Goal: Task Accomplishment & Management: Manage account settings

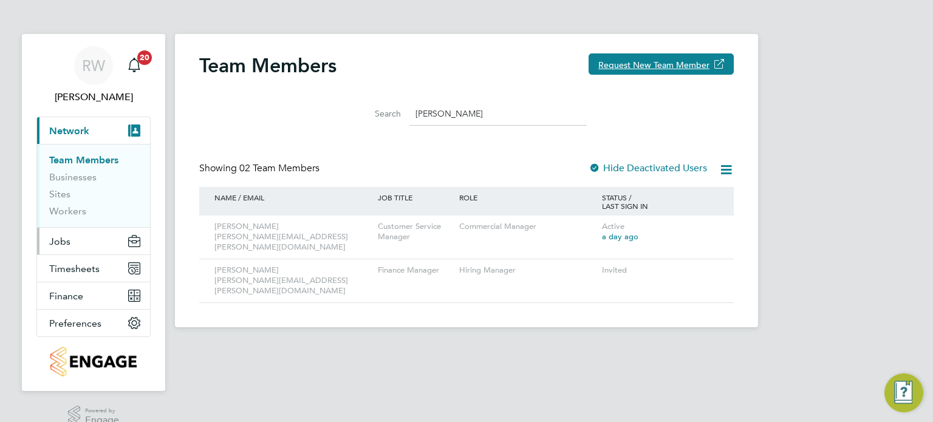
click at [71, 242] on button "Jobs" at bounding box center [93, 241] width 113 height 27
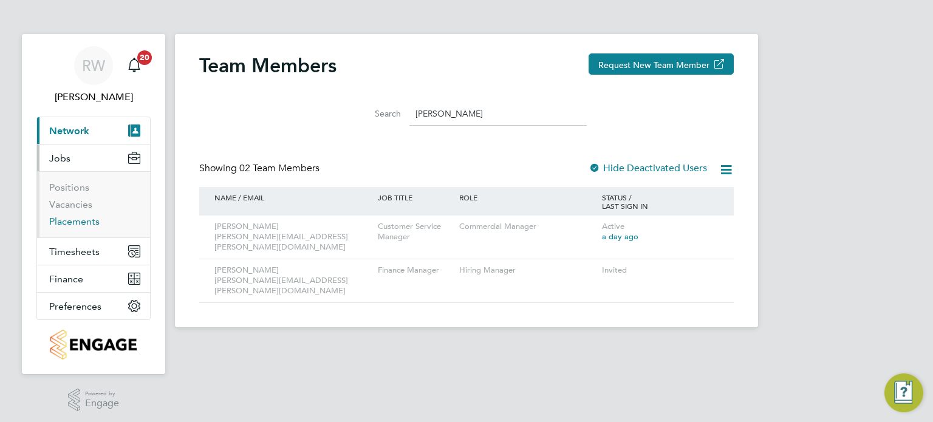
click at [72, 219] on link "Placements" at bounding box center [74, 222] width 50 height 12
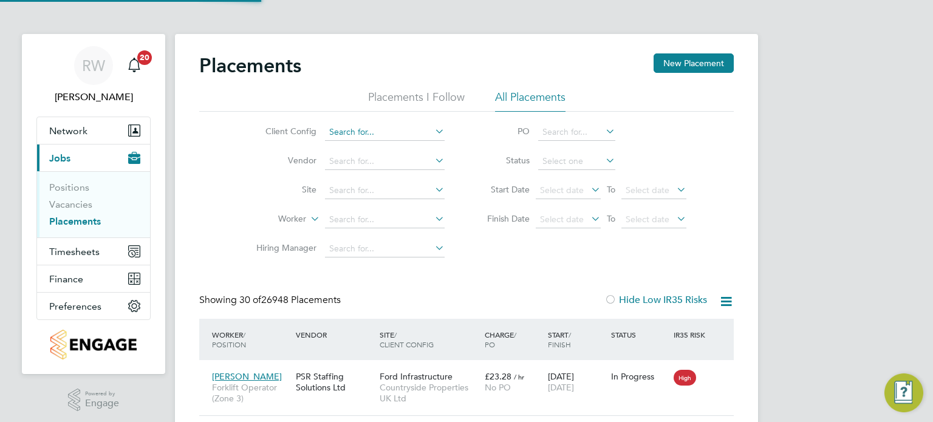
click at [358, 131] on input at bounding box center [385, 132] width 120 height 17
click at [392, 291] on li "Countryside Timber Frame Ltd" at bounding box center [480, 297] width 311 height 16
type input "Countryside Timber Frame Ltd"
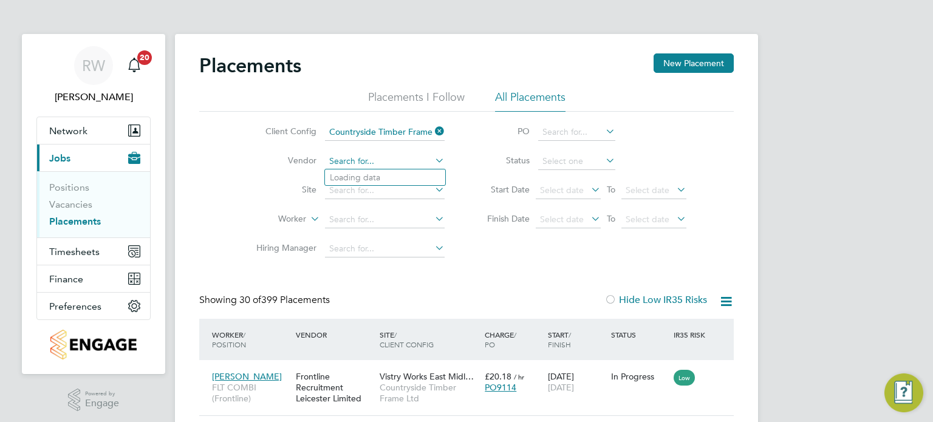
click at [354, 160] on input at bounding box center [385, 161] width 120 height 17
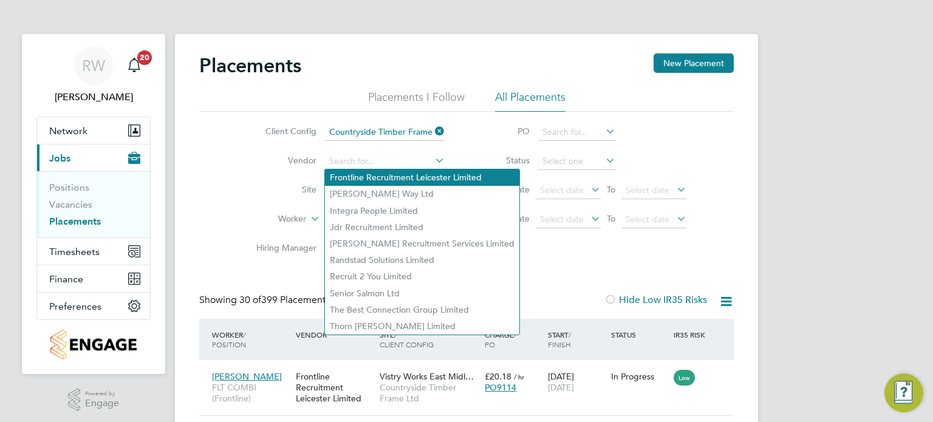
click at [371, 175] on li "Frontline Recruitment Leicester Limited" at bounding box center [422, 177] width 194 height 16
type input "Frontline Recruitment Leicester Limited"
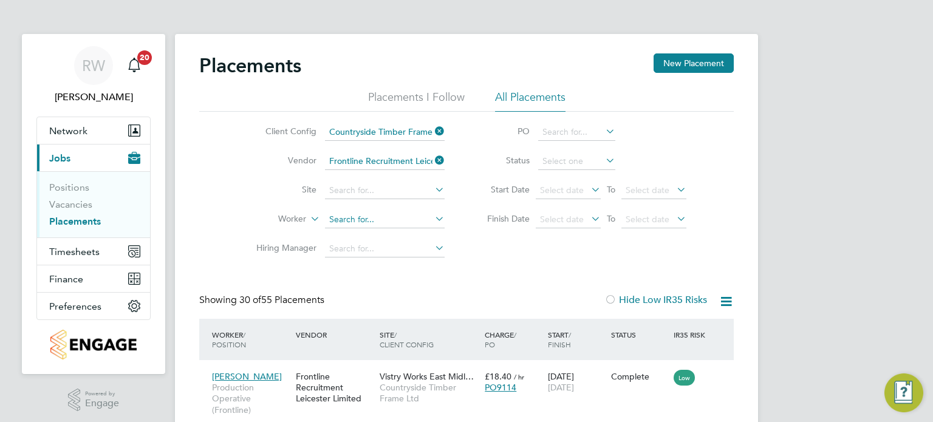
click at [359, 217] on input at bounding box center [385, 219] width 120 height 17
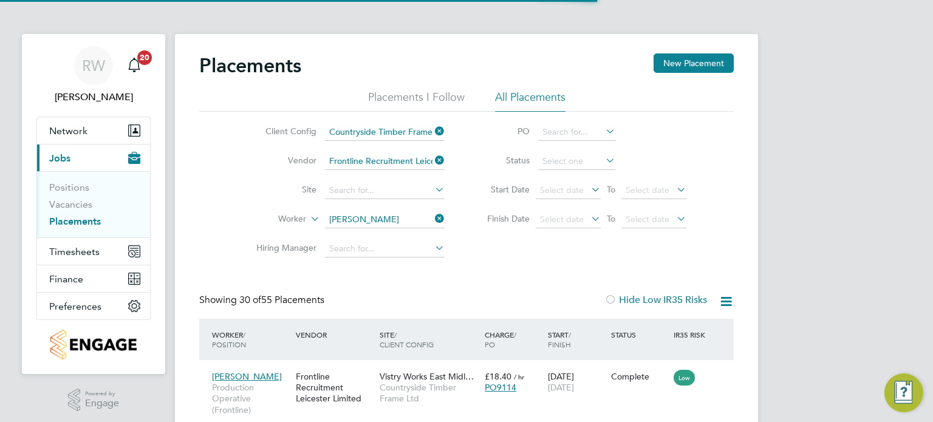
click at [369, 229] on li "Wayne Smi th" at bounding box center [385, 236] width 120 height 16
type input "Wayne Smith"
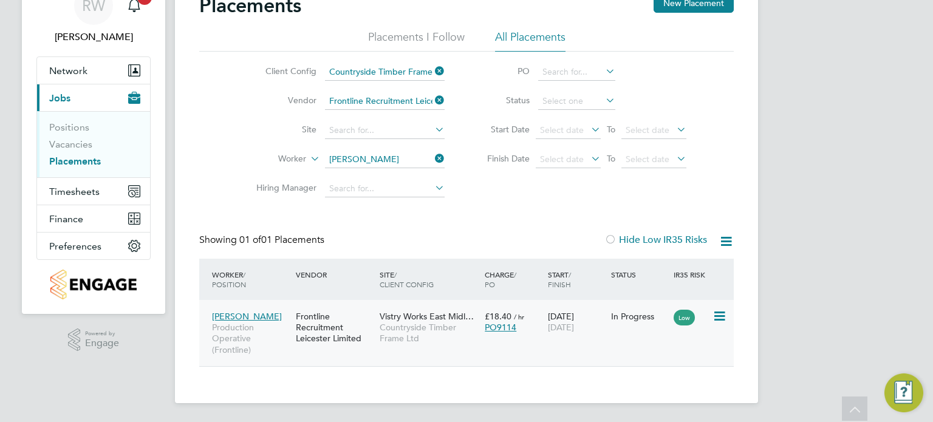
click at [398, 322] on span "Countryside Timber Frame Ltd" at bounding box center [428, 333] width 99 height 22
click at [432, 157] on icon at bounding box center [432, 158] width 0 height 17
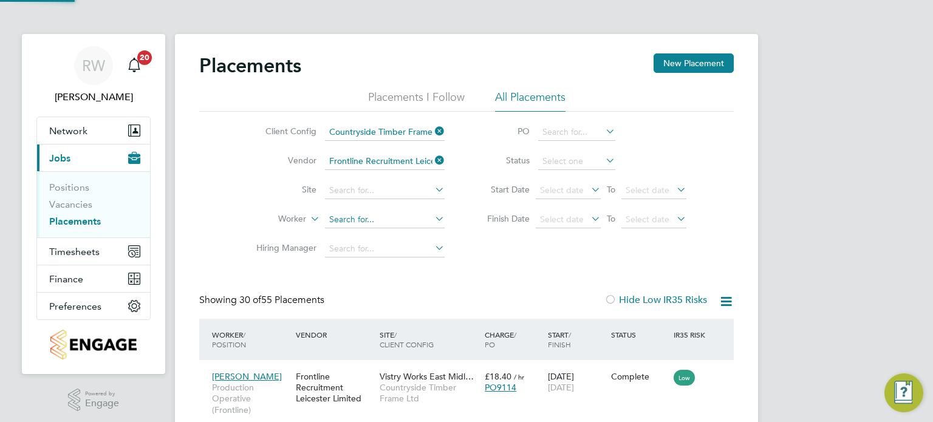
scroll to position [6, 6]
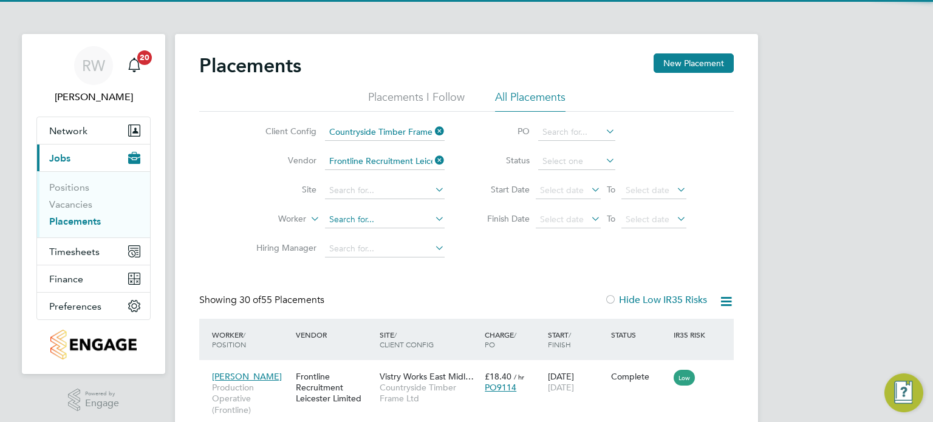
click at [362, 217] on input at bounding box center [385, 219] width 120 height 17
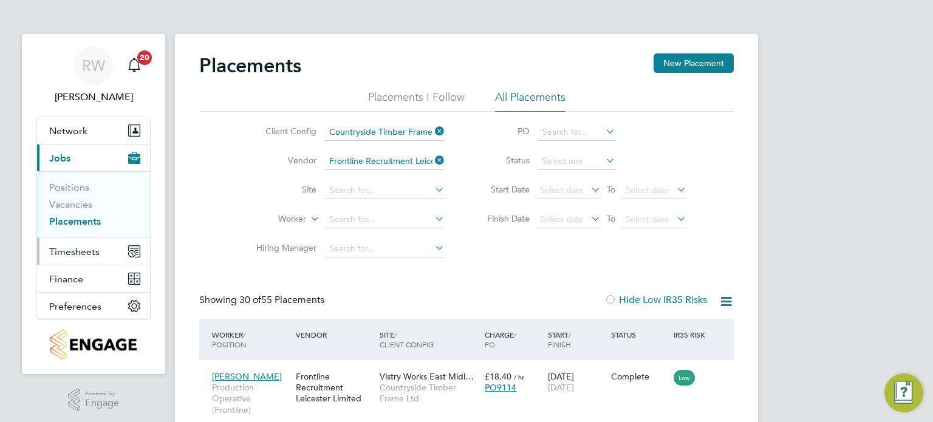
click at [70, 250] on span "Timesheets" at bounding box center [74, 252] width 50 height 12
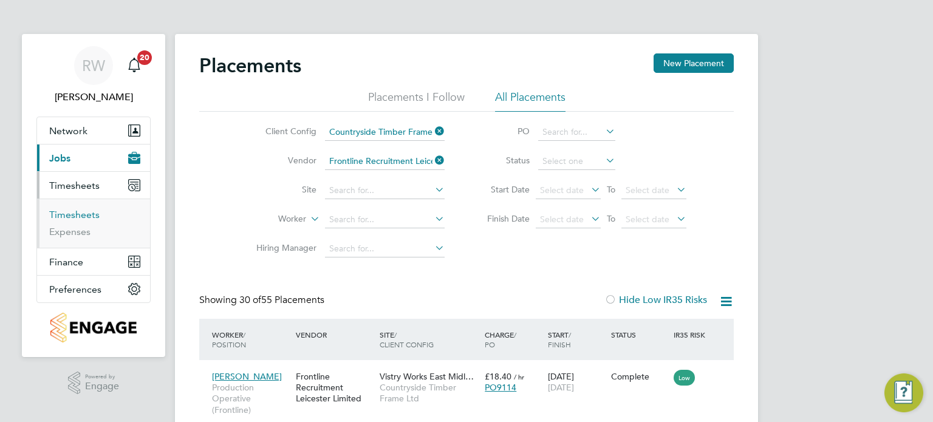
click at [78, 209] on link "Timesheets" at bounding box center [74, 215] width 50 height 12
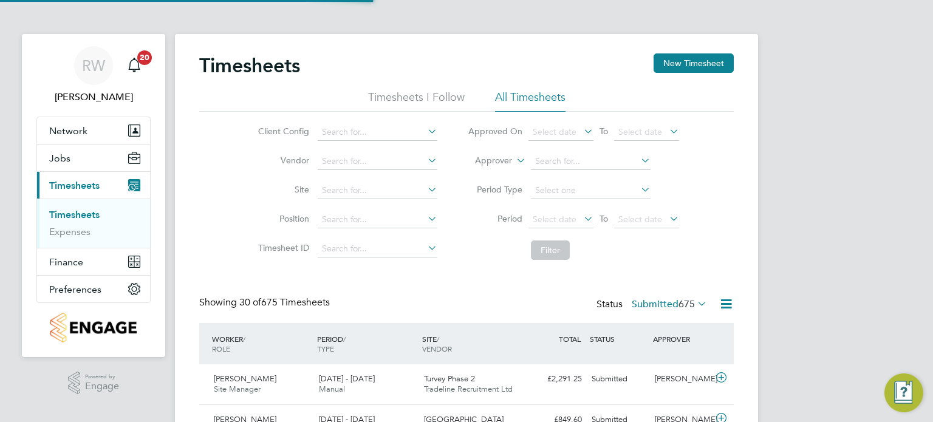
scroll to position [30, 106]
click at [542, 215] on span "Select date" at bounding box center [554, 219] width 44 height 11
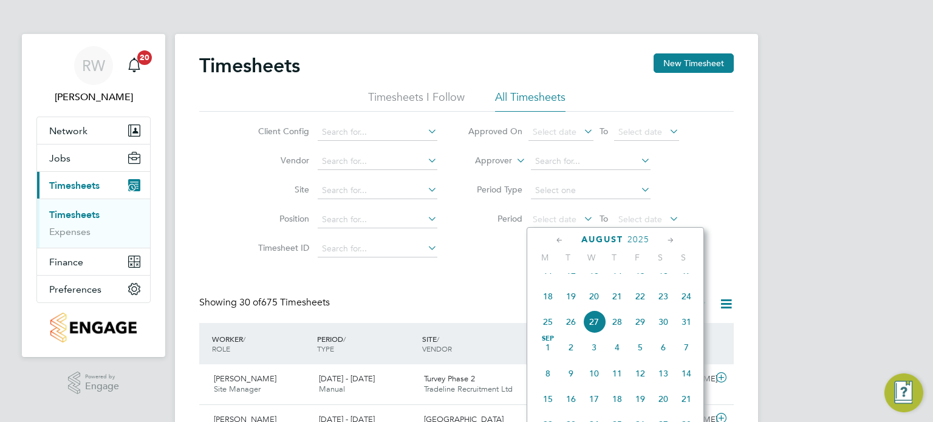
click at [544, 300] on span "18" at bounding box center [547, 296] width 23 height 23
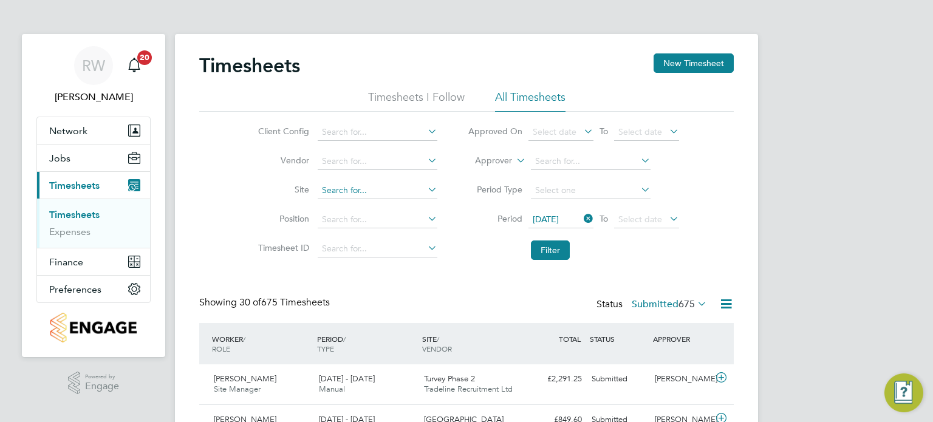
click at [344, 188] on input at bounding box center [378, 190] width 120 height 17
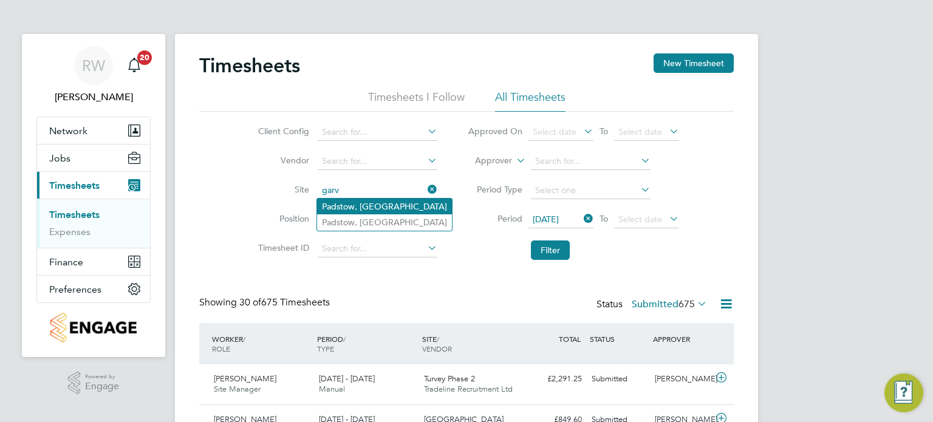
click at [356, 203] on li "Padstow, Bestwood" at bounding box center [384, 207] width 135 height 16
type input "Padstow, Bestwood"
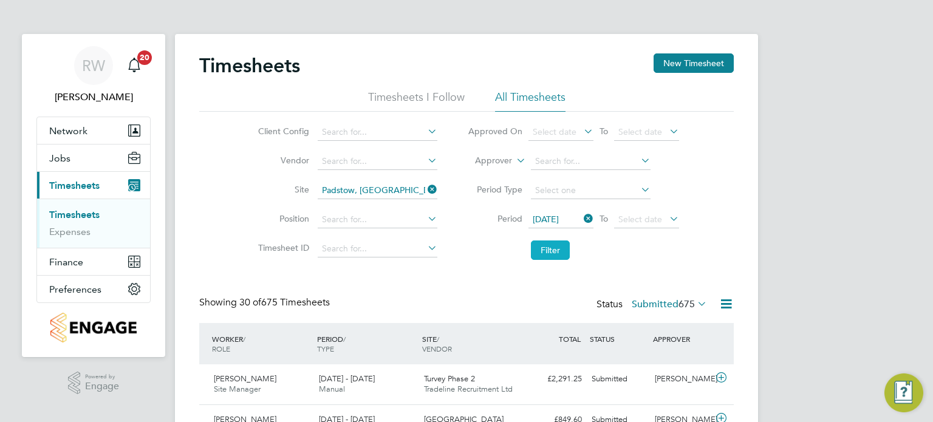
click at [557, 251] on button "Filter" at bounding box center [550, 249] width 39 height 19
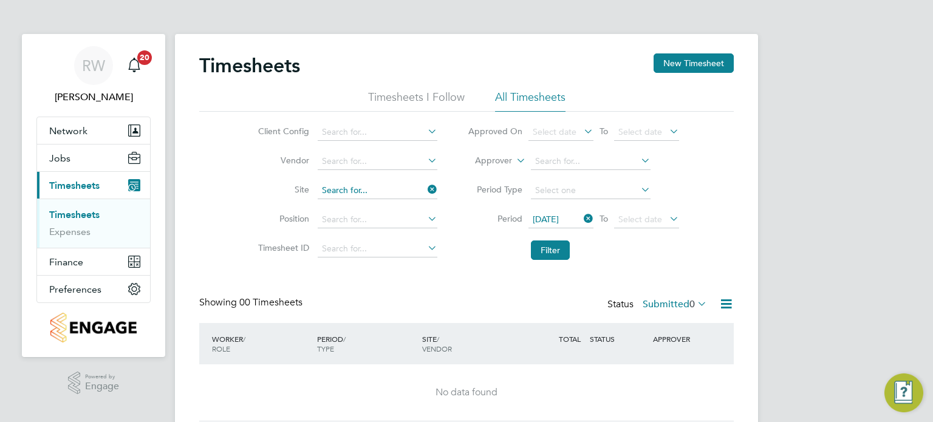
click at [406, 189] on input at bounding box center [378, 190] width 120 height 17
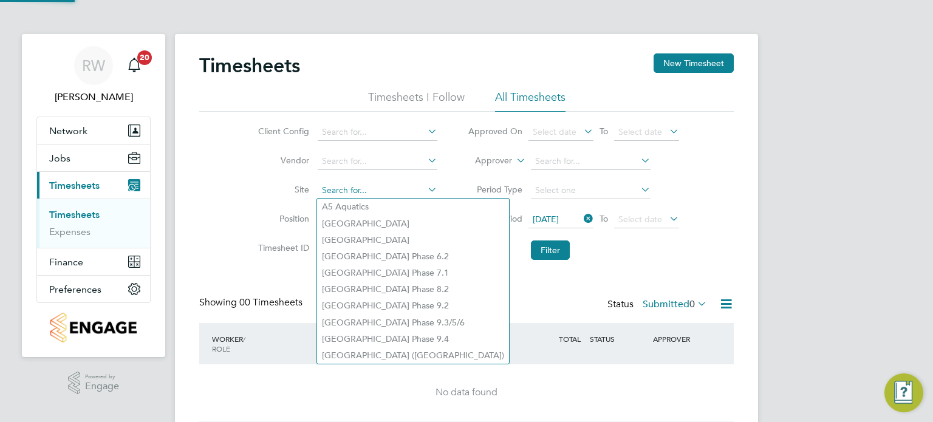
click at [373, 194] on input at bounding box center [378, 190] width 120 height 17
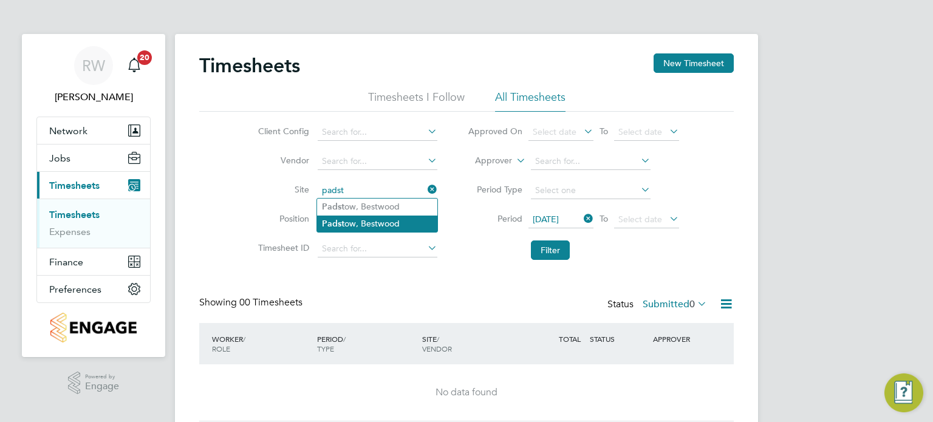
click at [366, 222] on li "Padst ow, Bestwood" at bounding box center [377, 224] width 120 height 16
type input "Padstow, [GEOGRAPHIC_DATA]"
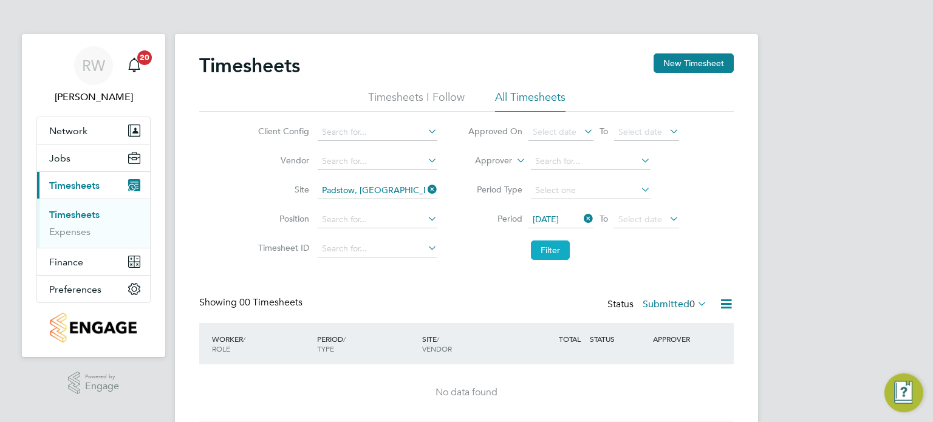
click at [563, 253] on button "Filter" at bounding box center [550, 249] width 39 height 19
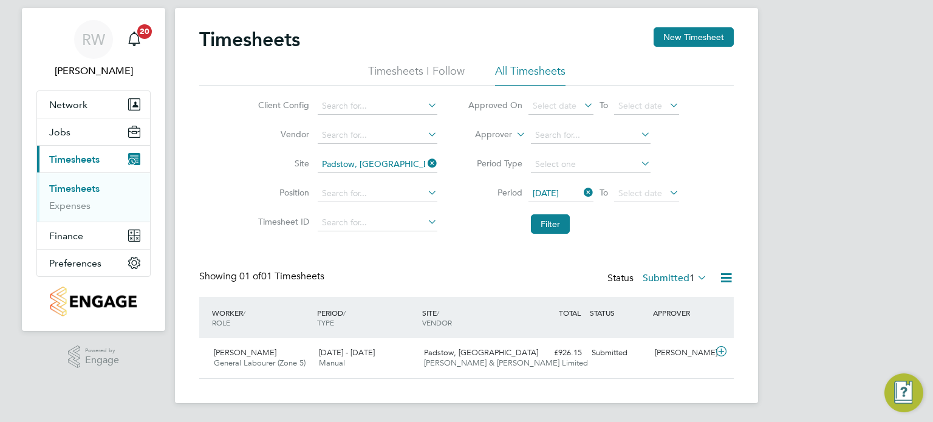
click at [566, 198] on span "18 Aug 2025" at bounding box center [560, 194] width 65 height 16
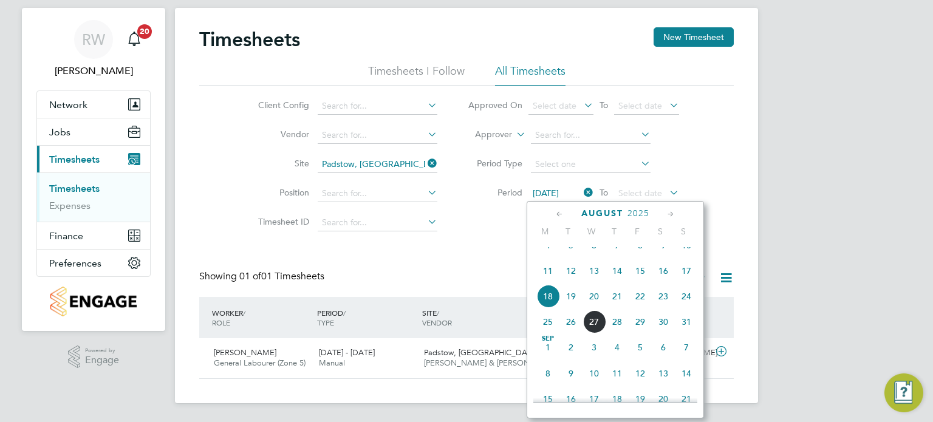
click at [547, 281] on span "11" at bounding box center [547, 270] width 23 height 23
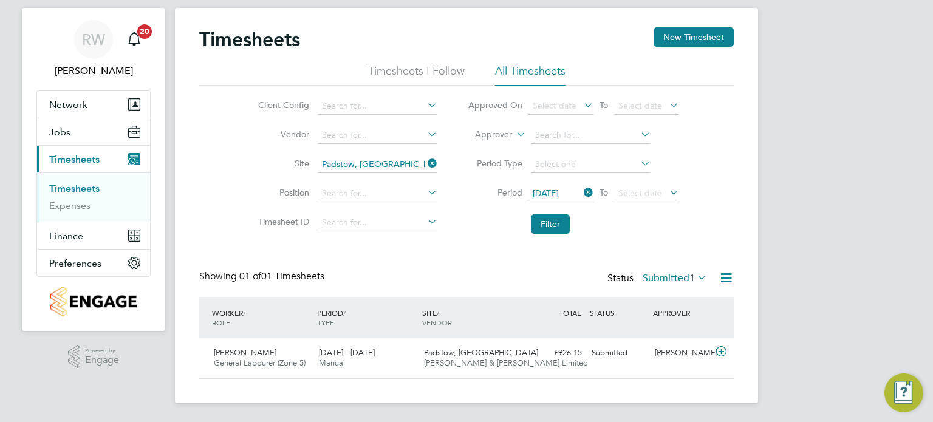
click at [549, 207] on li "Period 11 Aug 2025 To Select date" at bounding box center [573, 193] width 242 height 29
click at [549, 216] on button "Filter" at bounding box center [550, 223] width 39 height 19
click at [682, 276] on label "Submitted 1" at bounding box center [674, 278] width 64 height 12
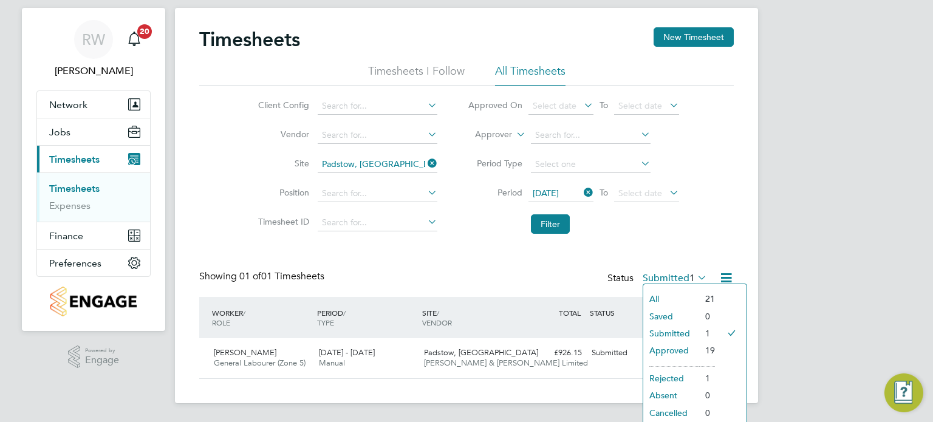
click at [661, 296] on li "All" at bounding box center [671, 298] width 56 height 17
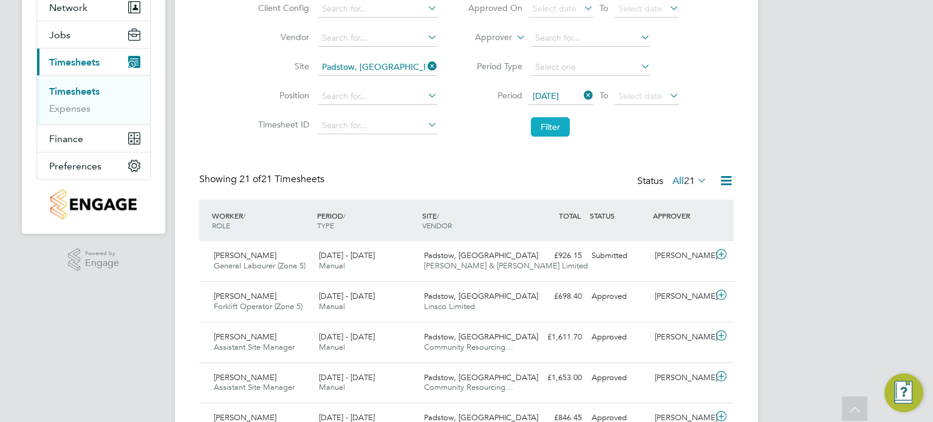
click at [547, 132] on button "Filter" at bounding box center [550, 126] width 39 height 19
click at [559, 121] on button "Filter" at bounding box center [550, 126] width 39 height 19
click at [559, 93] on span "11 Aug 2025" at bounding box center [545, 95] width 26 height 11
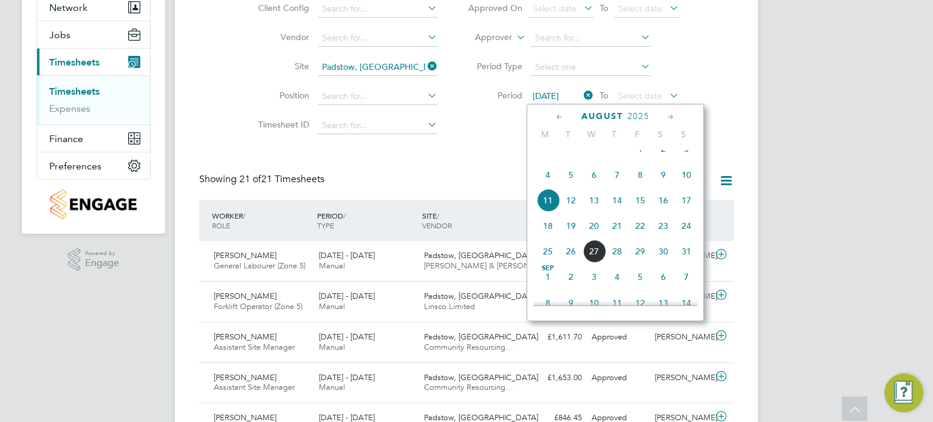
click at [546, 236] on span "18" at bounding box center [547, 225] width 23 height 23
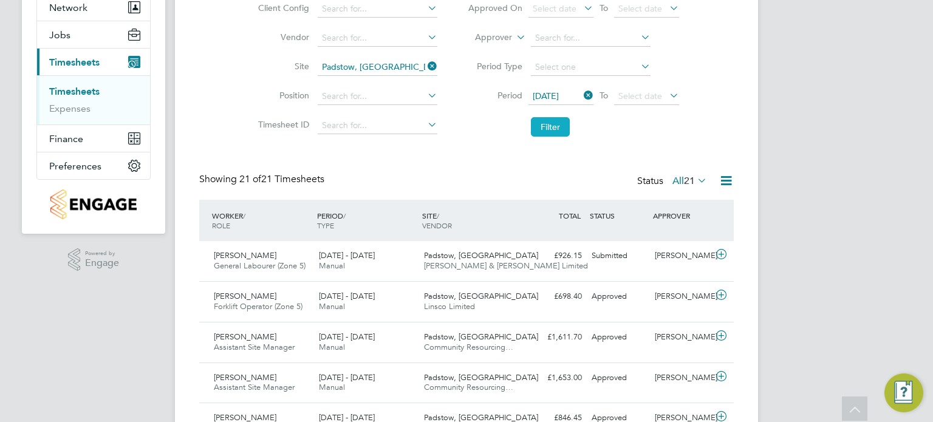
click at [554, 124] on button "Filter" at bounding box center [550, 126] width 39 height 19
click at [554, 128] on button "Filter" at bounding box center [550, 126] width 39 height 19
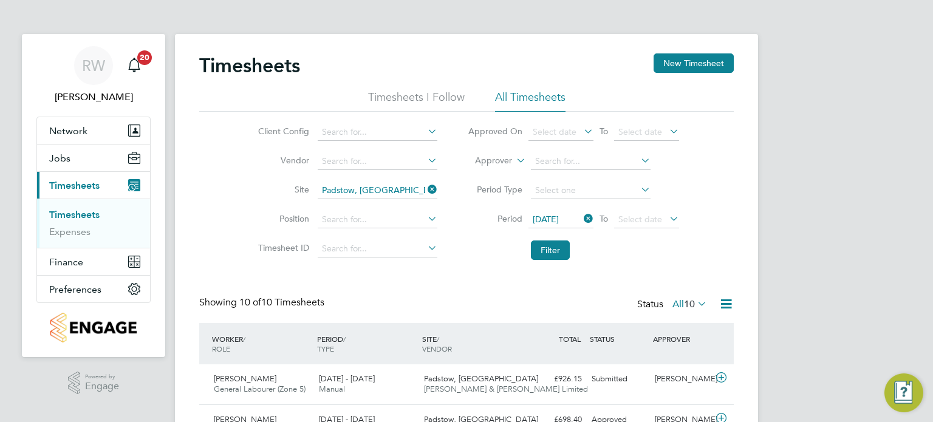
click at [559, 214] on span "18 Aug 2025" at bounding box center [545, 219] width 26 height 11
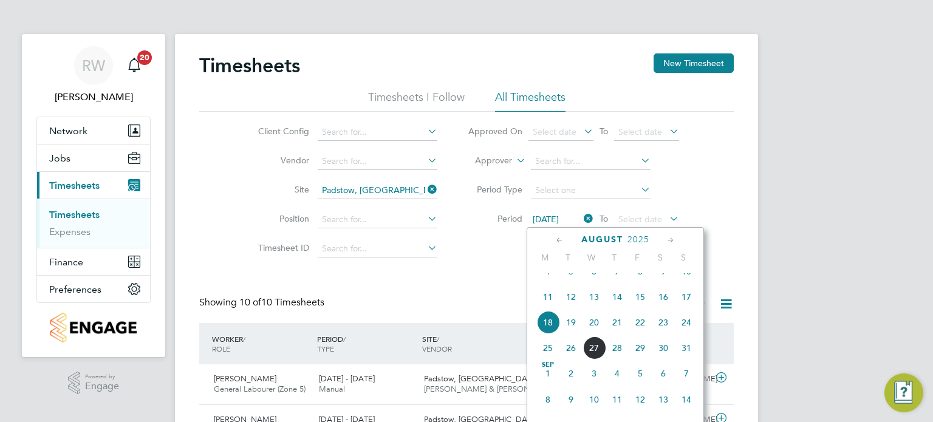
click at [543, 332] on span "18" at bounding box center [547, 322] width 23 height 23
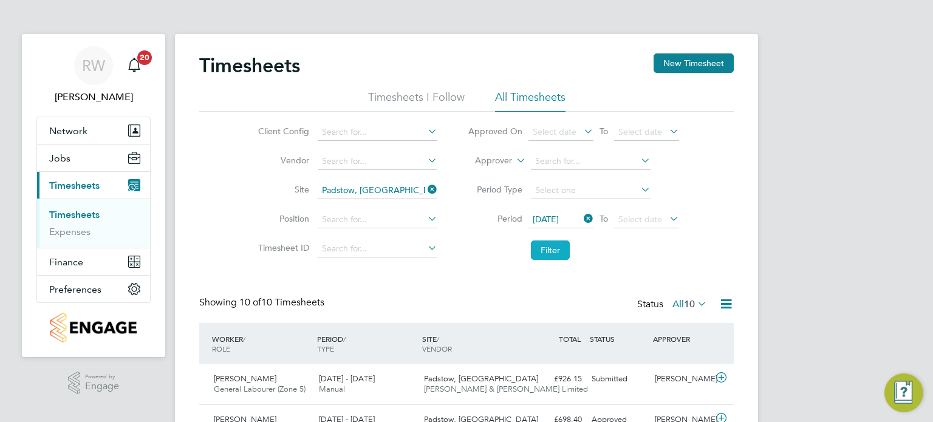
click at [546, 242] on button "Filter" at bounding box center [550, 249] width 39 height 19
click at [410, 190] on input at bounding box center [378, 190] width 120 height 17
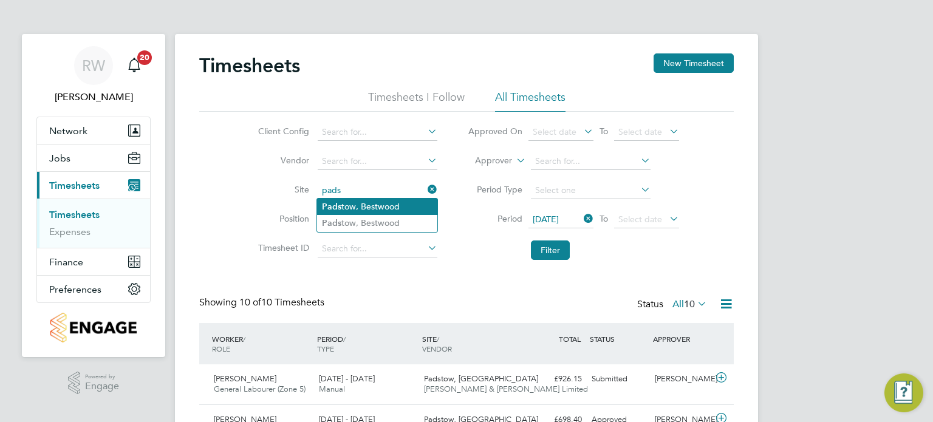
click at [386, 203] on li "Pads tow, Bestwood" at bounding box center [377, 207] width 120 height 16
type input "Padstow, [GEOGRAPHIC_DATA]"
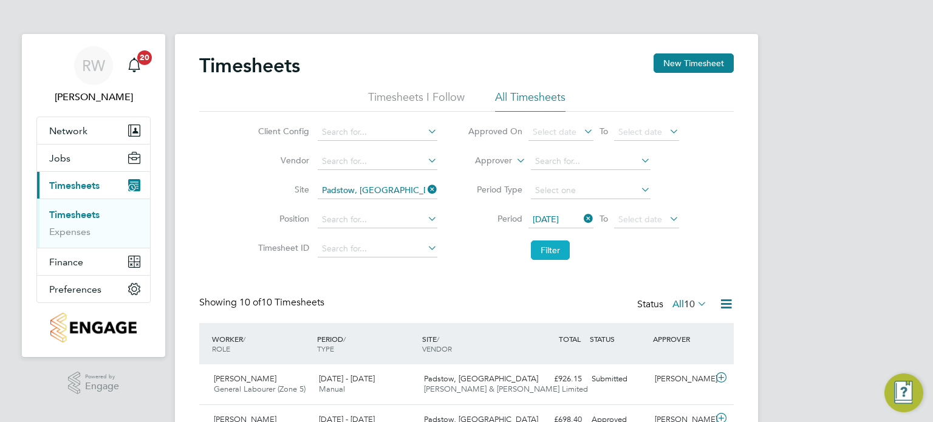
click at [551, 249] on button "Filter" at bounding box center [550, 249] width 39 height 19
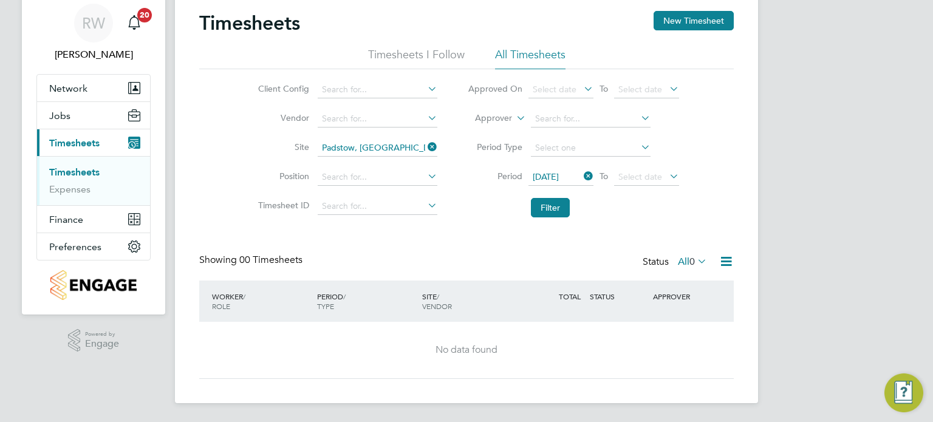
click at [425, 147] on icon at bounding box center [425, 146] width 0 height 17
click at [385, 148] on input at bounding box center [378, 148] width 120 height 17
click at [364, 175] on li "Pads tow, Bestwood" at bounding box center [377, 180] width 120 height 16
type input "Padstow, [GEOGRAPHIC_DATA]"
click at [554, 203] on button "Filter" at bounding box center [550, 207] width 39 height 19
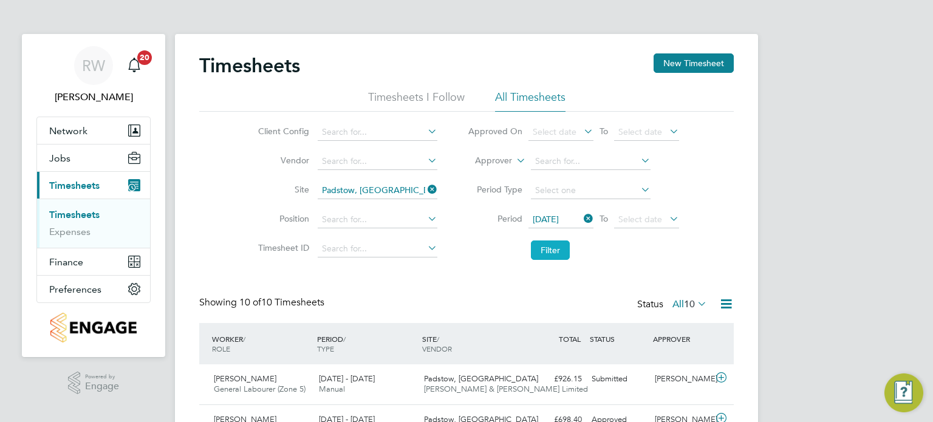
click at [546, 250] on button "Filter" at bounding box center [550, 249] width 39 height 19
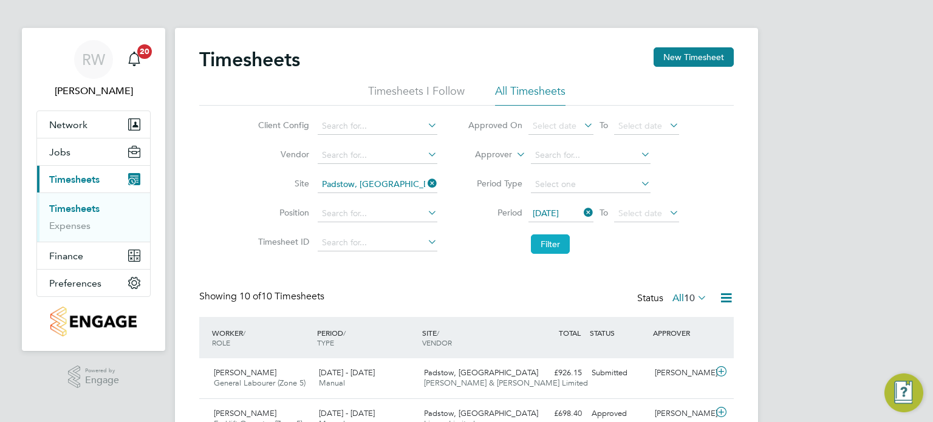
click at [549, 242] on button "Filter" at bounding box center [550, 243] width 39 height 19
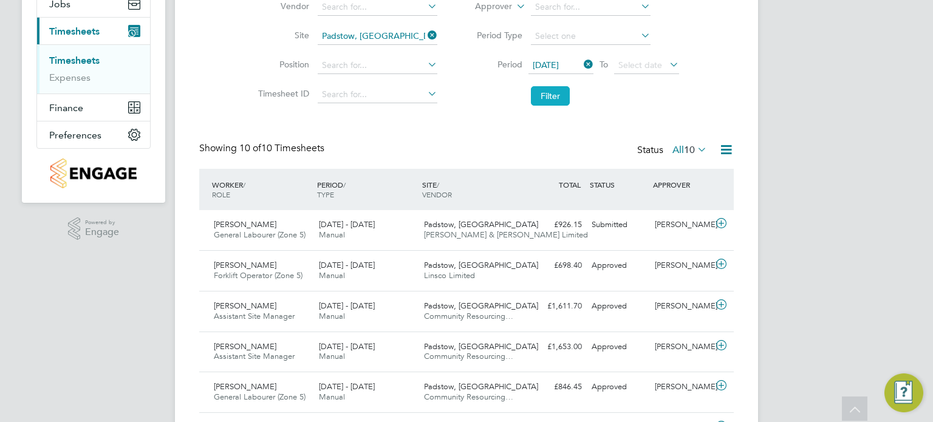
click at [549, 242] on div "Barry Campbell General Labourer (Zone 5) 18 - 24 Aug 2025 18 - 24 Aug 2025 Manu…" at bounding box center [466, 230] width 534 height 40
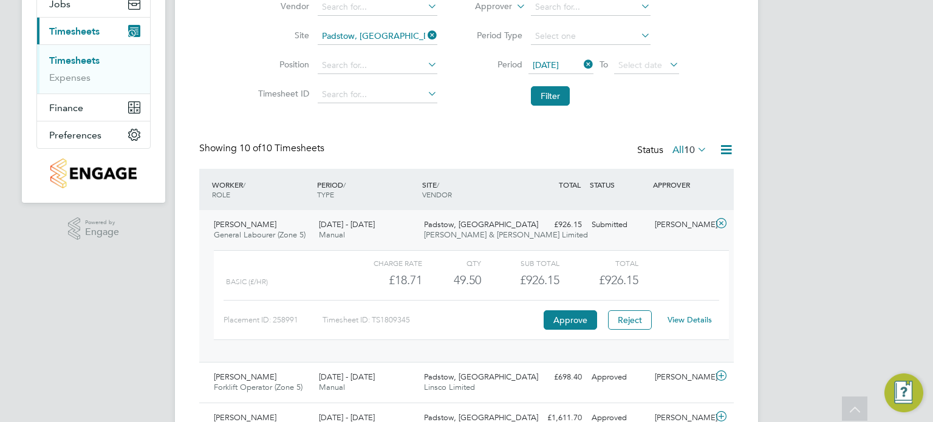
click at [876, 210] on div "RW Richard Walsh Notifications 20 Applications: Network Team Members Businesses…" at bounding box center [466, 308] width 933 height 925
click at [425, 39] on icon at bounding box center [425, 35] width 0 height 17
click at [389, 43] on input at bounding box center [378, 36] width 120 height 17
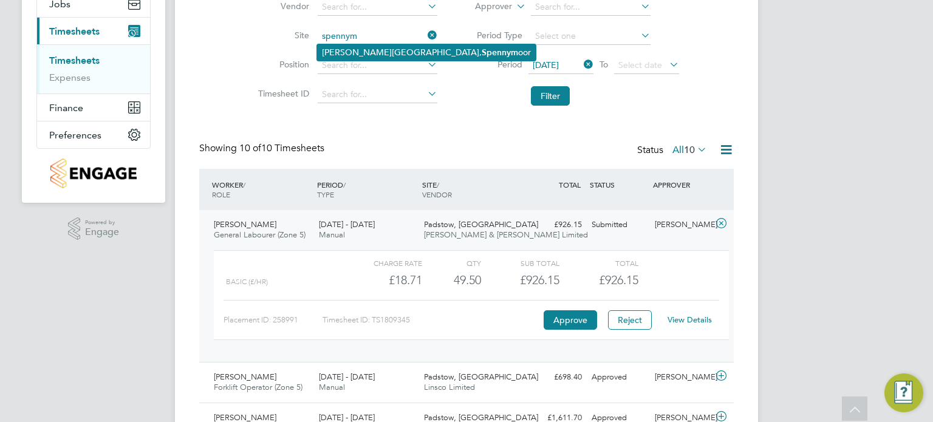
click at [381, 51] on li "Whitworth Road, Spennym oor" at bounding box center [426, 52] width 219 height 16
type input "Whitworth Road, Spennymoor"
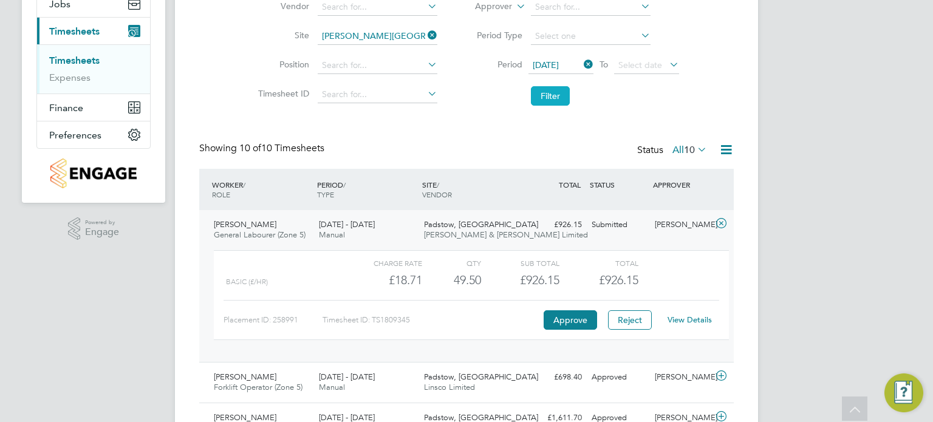
click at [548, 93] on button "Filter" at bounding box center [550, 95] width 39 height 19
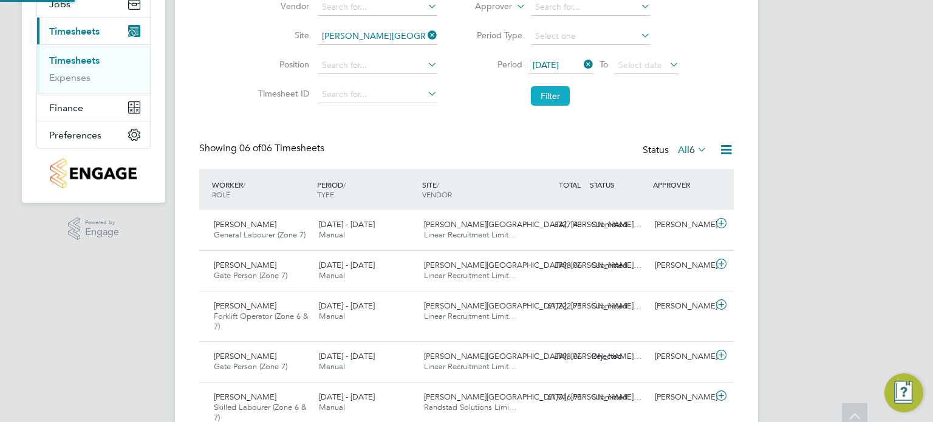
scroll to position [6, 6]
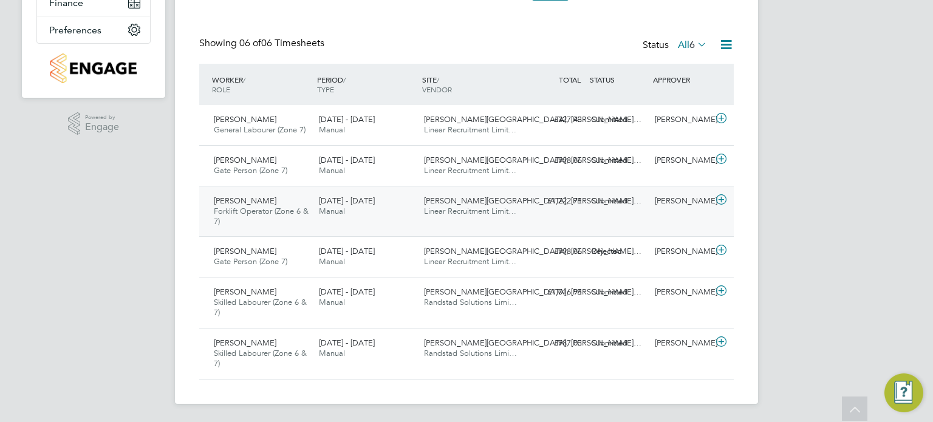
click at [496, 208] on span "Linear Recruitment Limit…" at bounding box center [470, 211] width 92 height 10
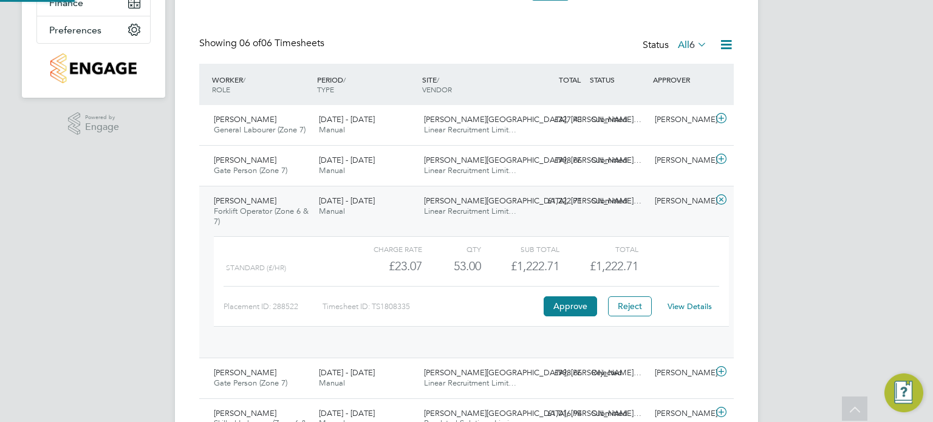
scroll to position [20, 118]
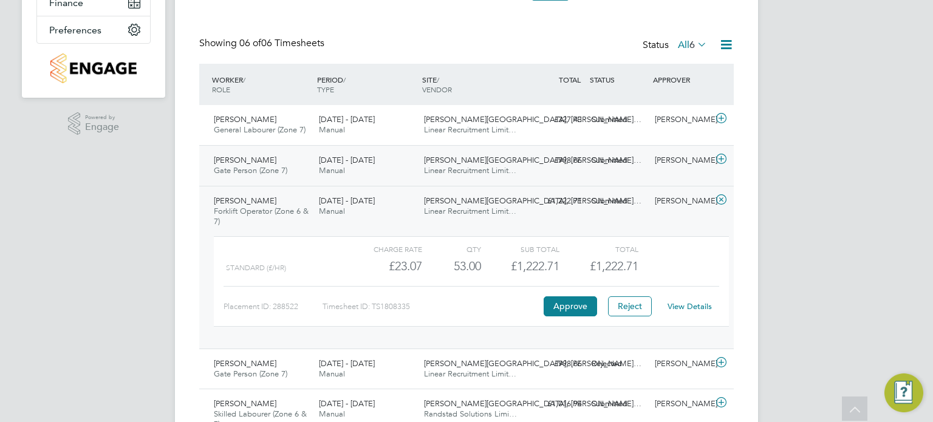
click at [484, 171] on span "Linear Recruitment Limit…" at bounding box center [470, 170] width 92 height 10
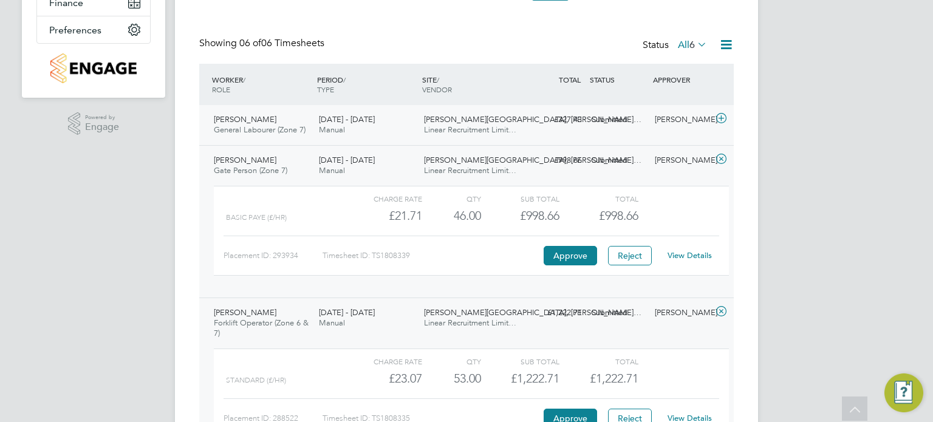
click at [476, 132] on span "Linear Recruitment Limit…" at bounding box center [470, 129] width 92 height 10
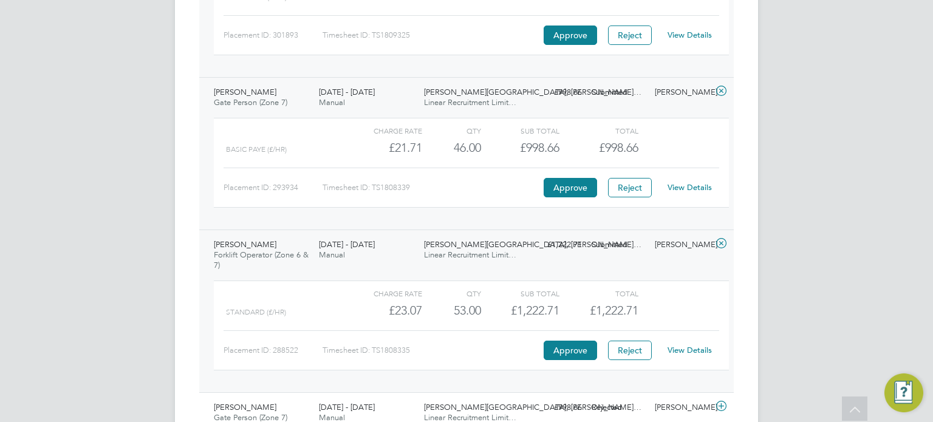
scroll to position [423, 0]
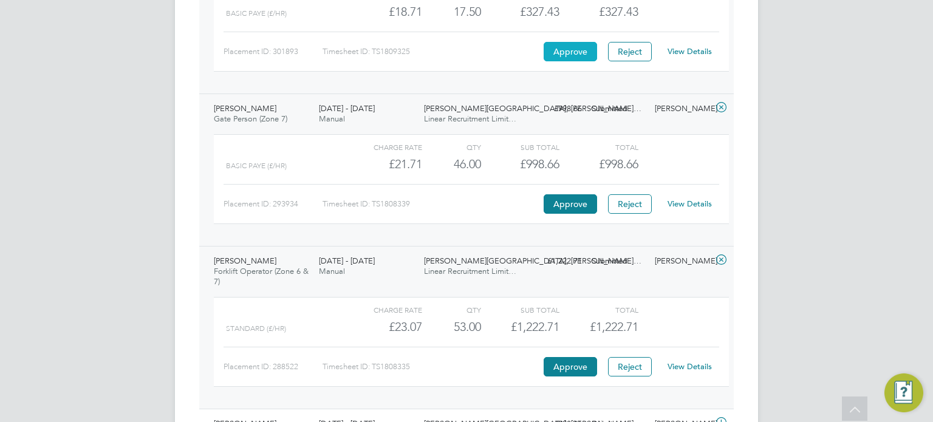
click at [563, 58] on button "Approve" at bounding box center [569, 51] width 53 height 19
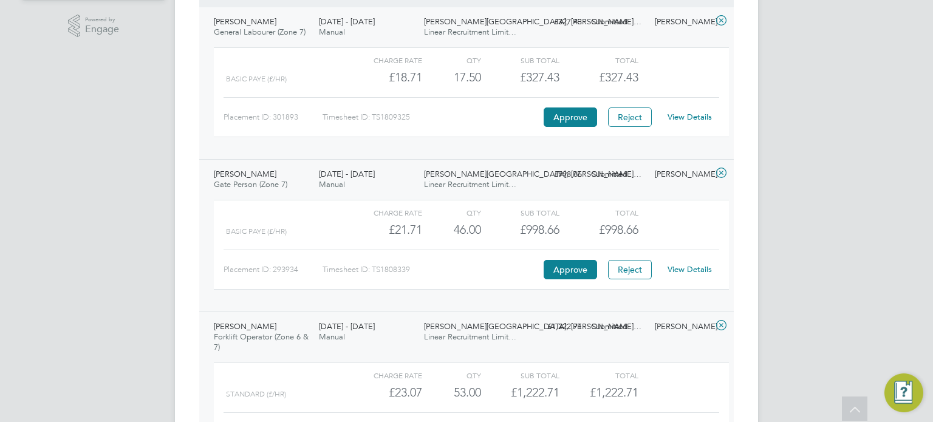
scroll to position [367, 0]
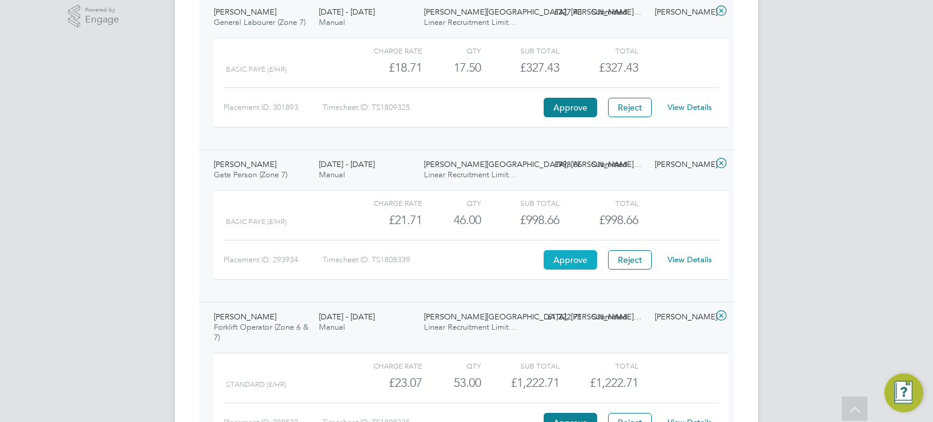
click at [566, 260] on button "Approve" at bounding box center [569, 259] width 53 height 19
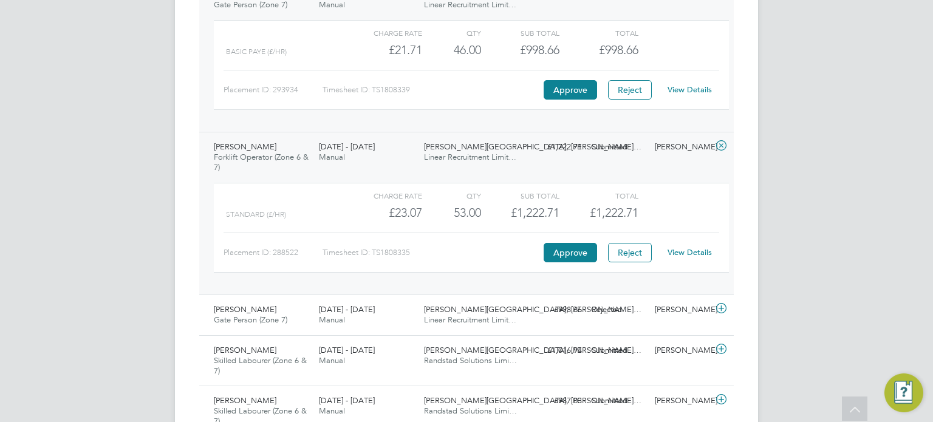
scroll to position [537, 0]
click at [557, 248] on button "Approve" at bounding box center [569, 251] width 53 height 19
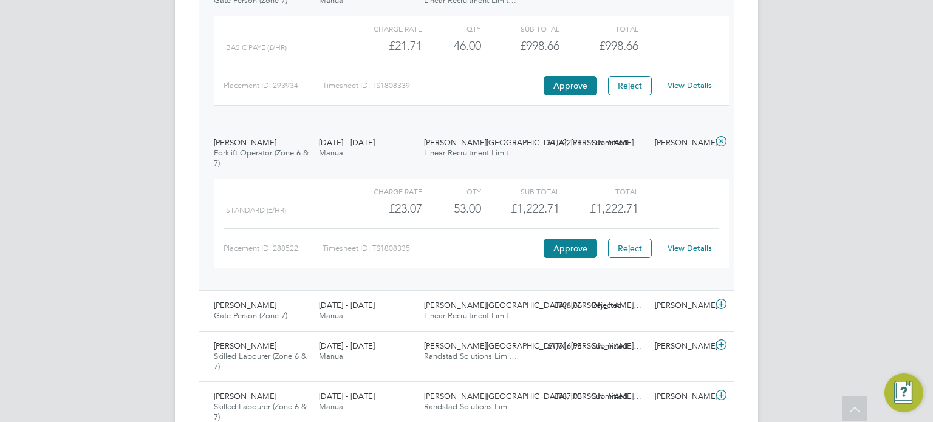
scroll to position [593, 0]
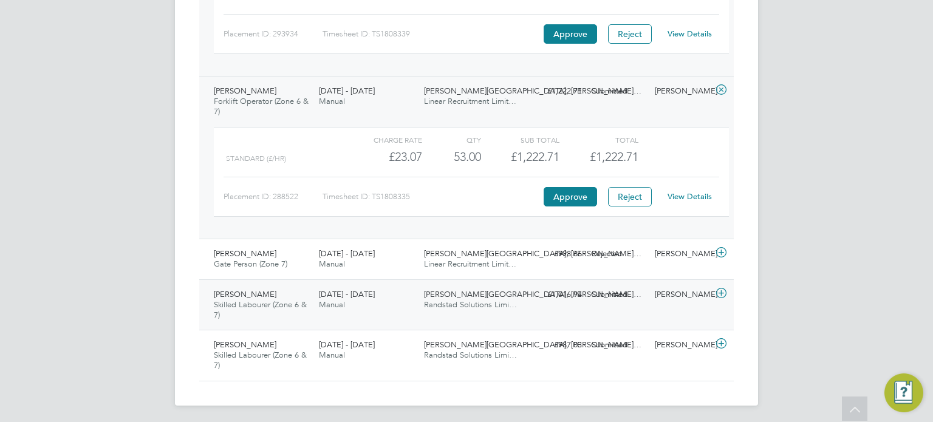
click at [416, 289] on div "18 - 24 Aug 2025 Manual" at bounding box center [366, 300] width 105 height 30
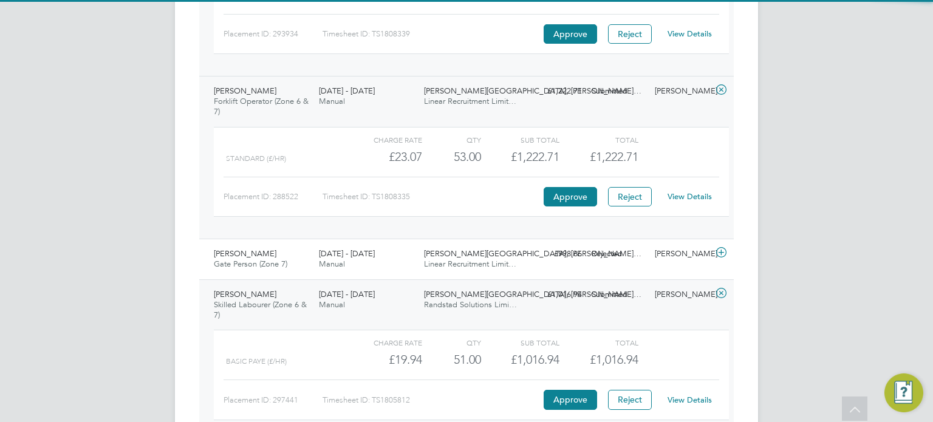
scroll to position [687, 0]
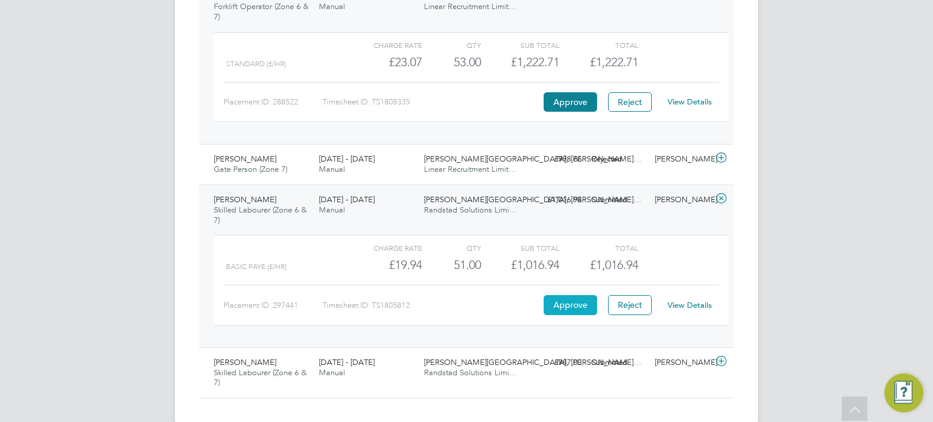
click at [564, 299] on button "Approve" at bounding box center [569, 304] width 53 height 19
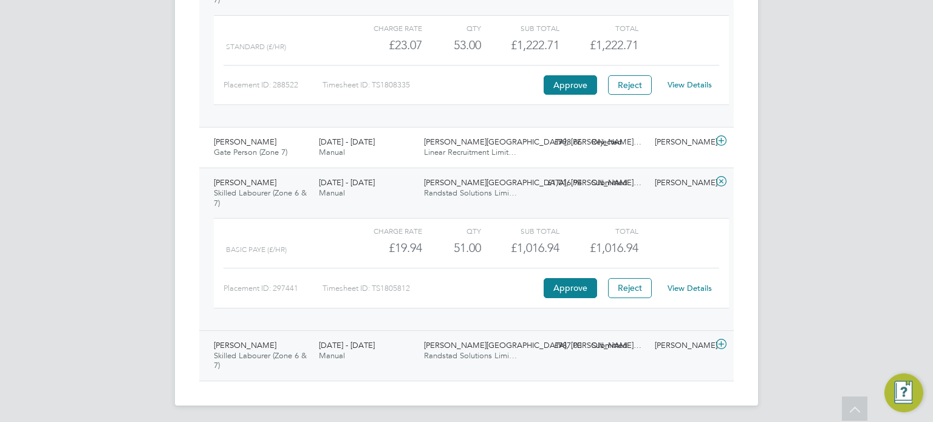
click at [449, 352] on span "Randstad Solutions Limi…" at bounding box center [470, 355] width 93 height 10
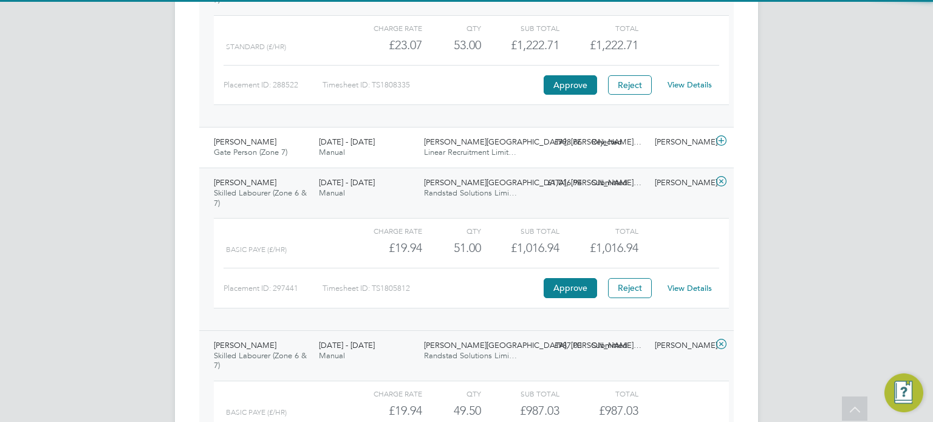
scroll to position [816, 0]
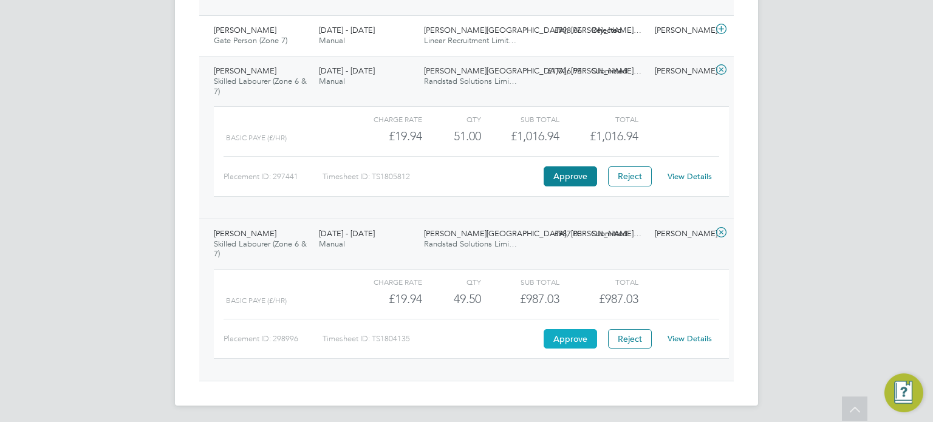
click at [579, 334] on button "Approve" at bounding box center [569, 338] width 53 height 19
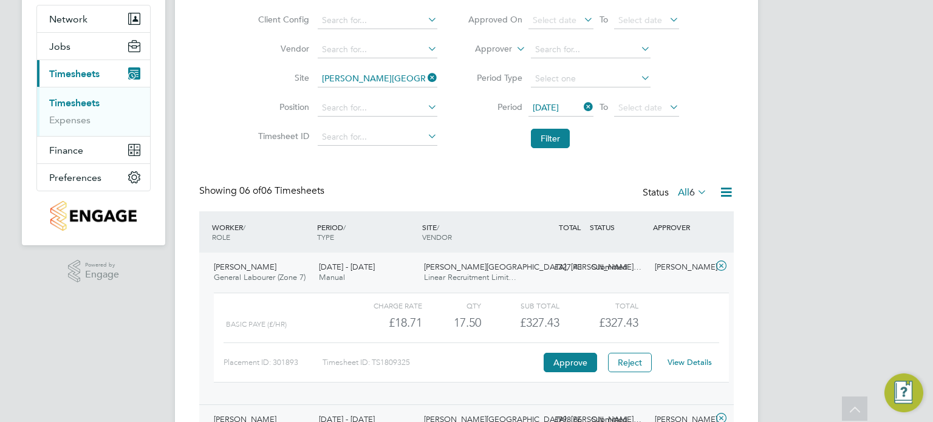
scroll to position [0, 0]
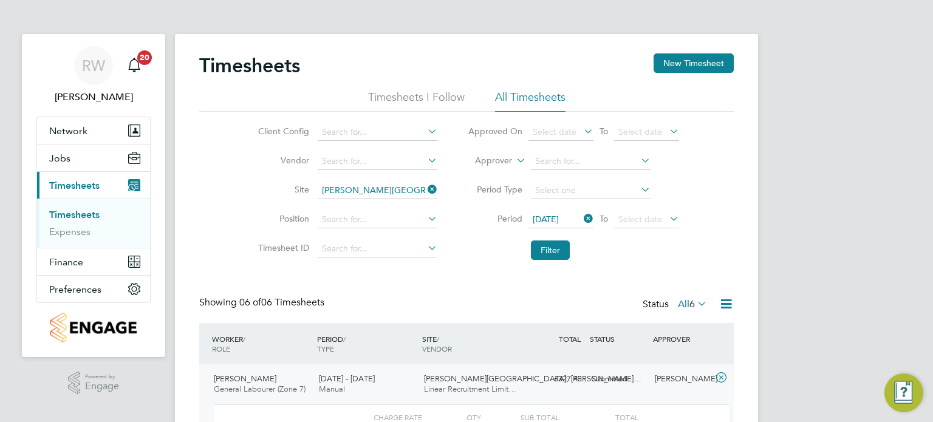
click at [689, 299] on span "6" at bounding box center [691, 304] width 5 height 12
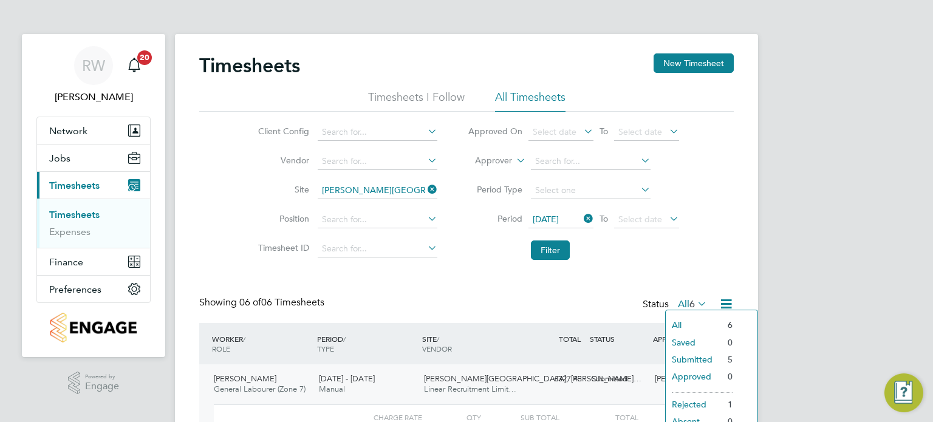
click at [678, 378] on li "Approved" at bounding box center [693, 376] width 56 height 17
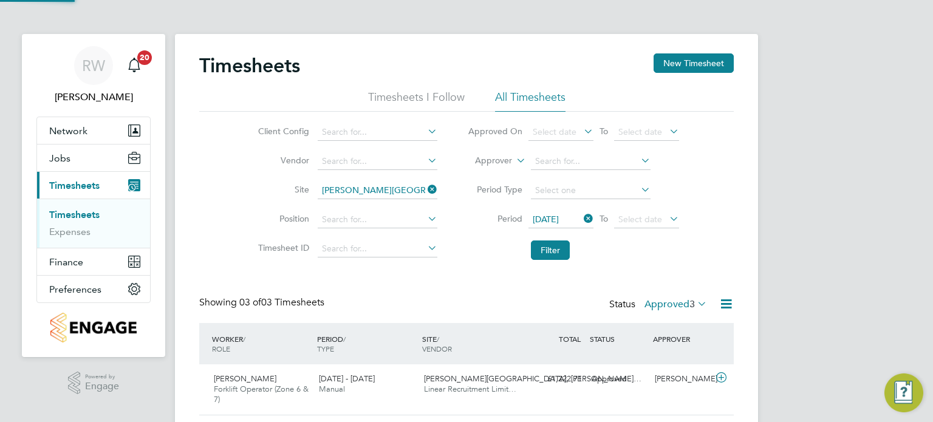
scroll to position [41, 106]
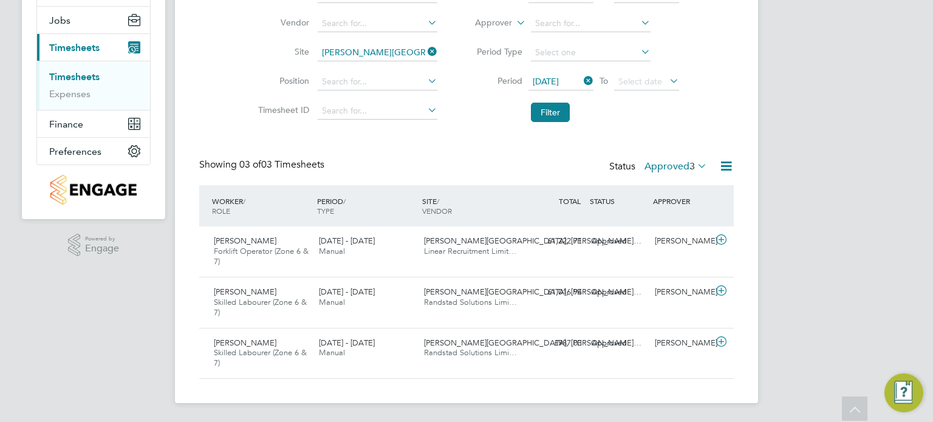
click at [669, 166] on label "Approved 3" at bounding box center [675, 166] width 63 height 12
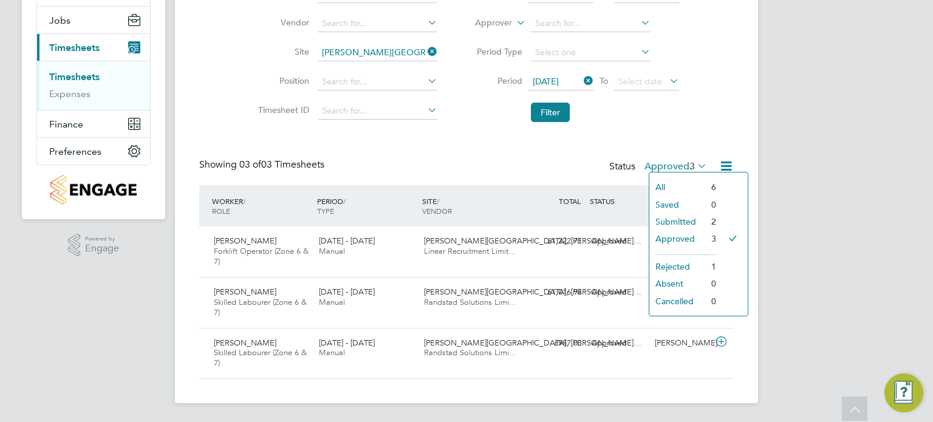
click at [667, 220] on li "Submitted" at bounding box center [677, 221] width 56 height 17
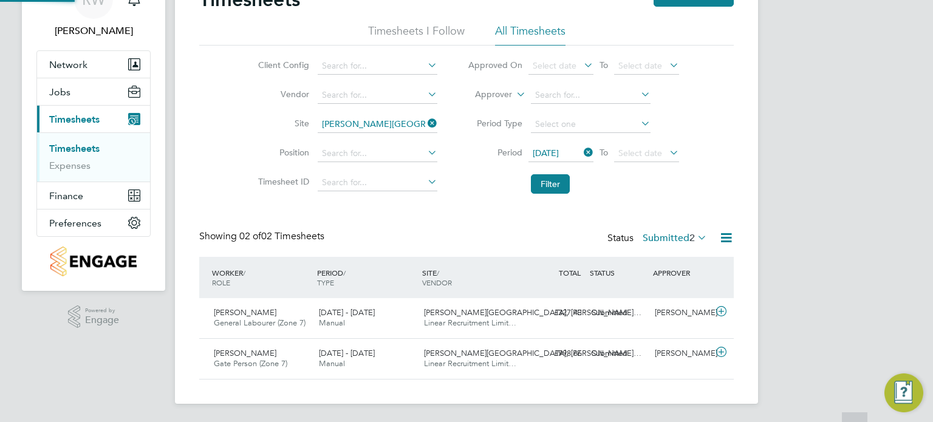
scroll to position [30, 106]
click at [682, 242] on label "Submitted 2" at bounding box center [674, 238] width 64 height 12
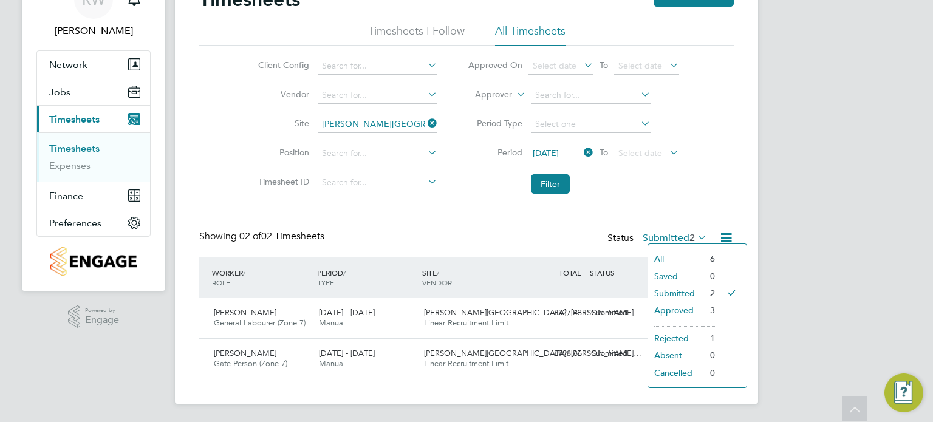
click at [675, 308] on li "Approved" at bounding box center [676, 310] width 56 height 17
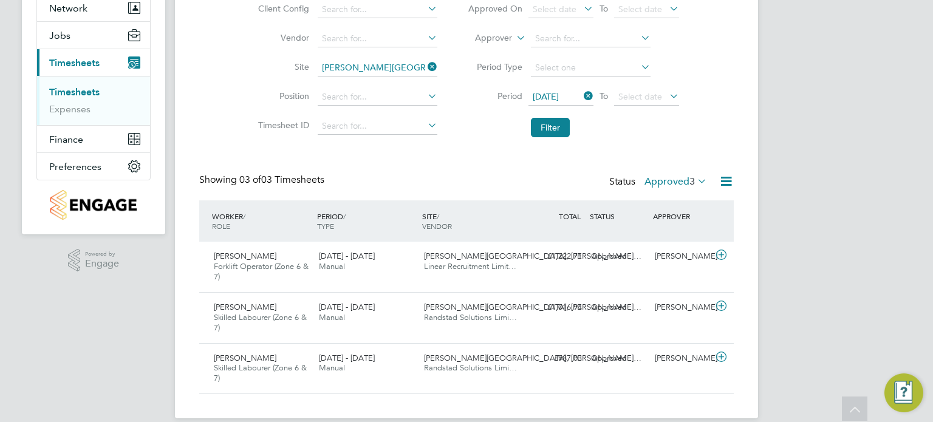
click at [684, 177] on label "Approved 3" at bounding box center [675, 181] width 63 height 12
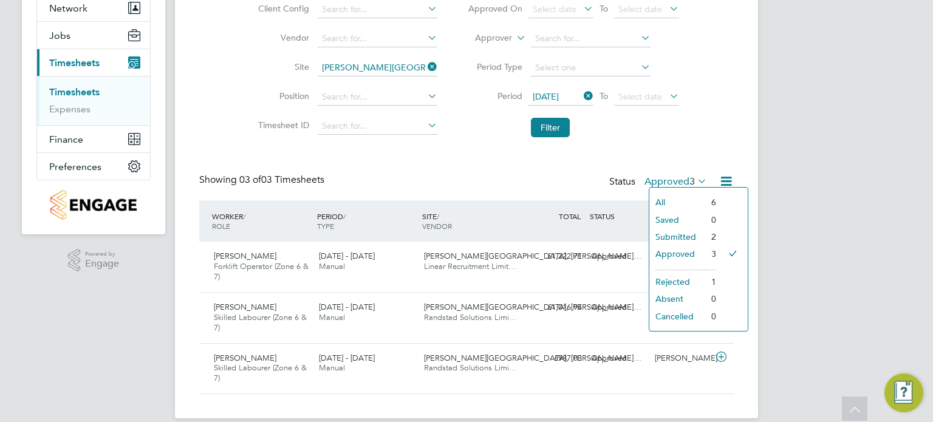
click at [678, 231] on li "Submitted" at bounding box center [677, 236] width 56 height 17
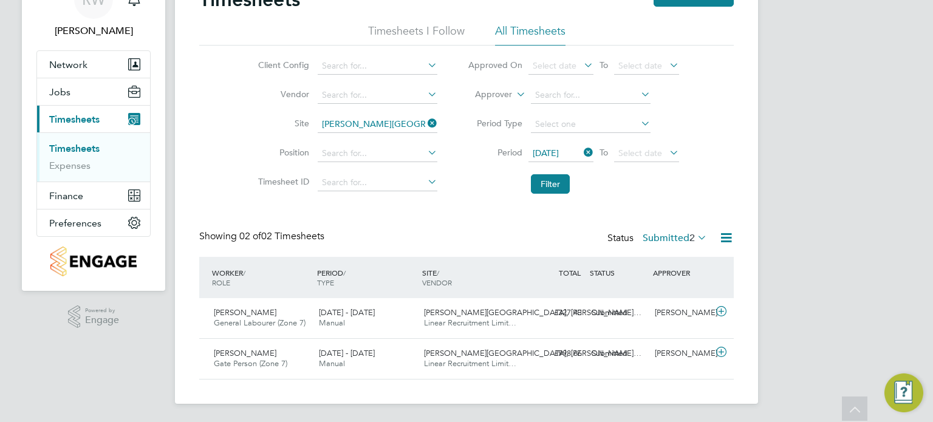
click at [548, 157] on span "18 Aug 2025" at bounding box center [560, 154] width 65 height 16
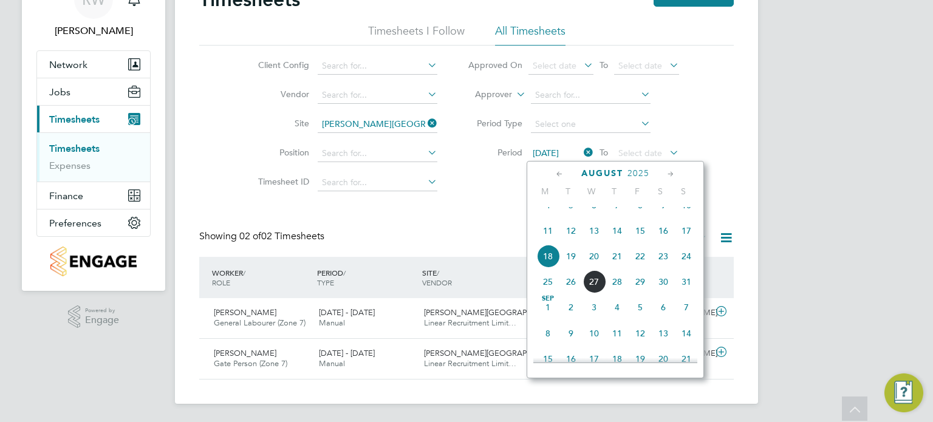
click at [548, 217] on span "4" at bounding box center [547, 205] width 23 height 23
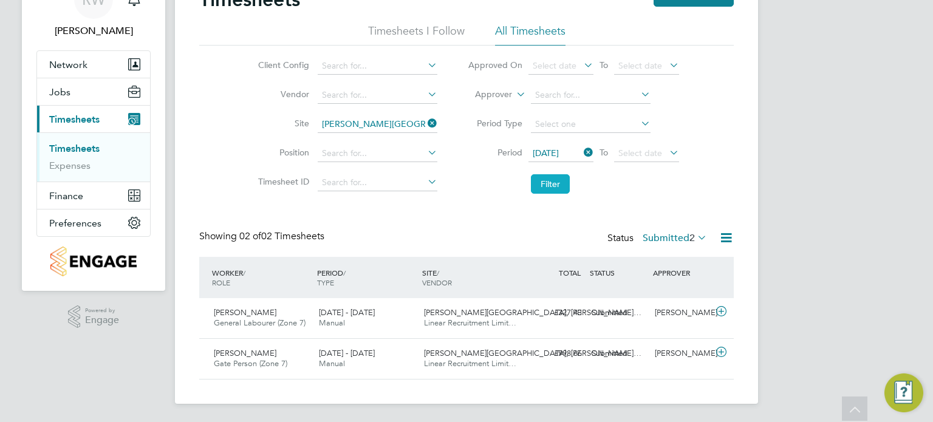
click at [553, 177] on button "Filter" at bounding box center [550, 183] width 39 height 19
click at [676, 237] on label "Submitted 2" at bounding box center [674, 238] width 64 height 12
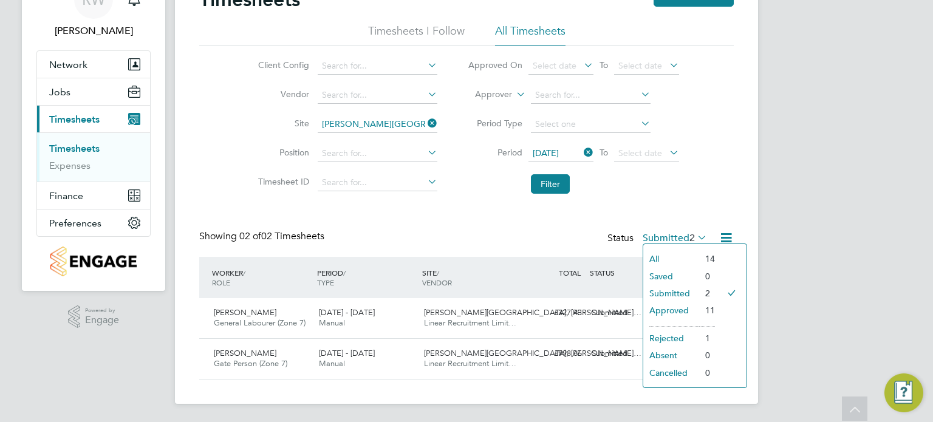
click at [665, 259] on li "All" at bounding box center [671, 258] width 56 height 17
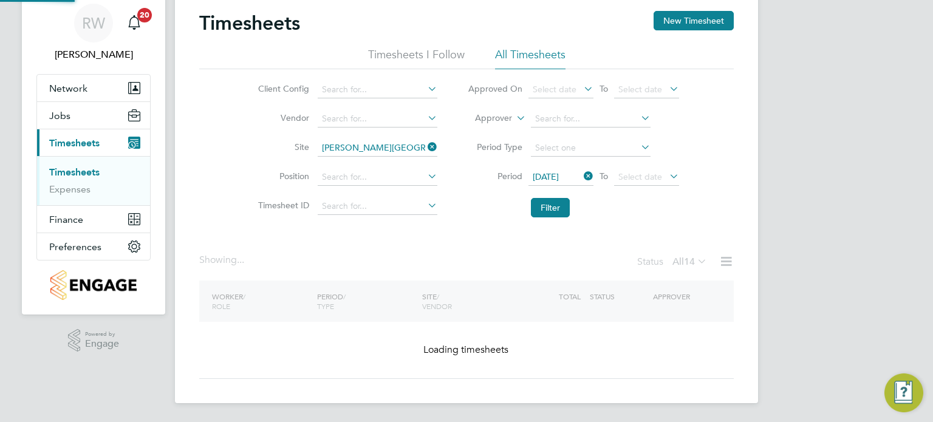
scroll to position [66, 0]
click at [665, 259] on div "Timesheets New Timesheet Timesheets I Follow All Timesheets Client Config Vendo…" at bounding box center [466, 194] width 534 height 368
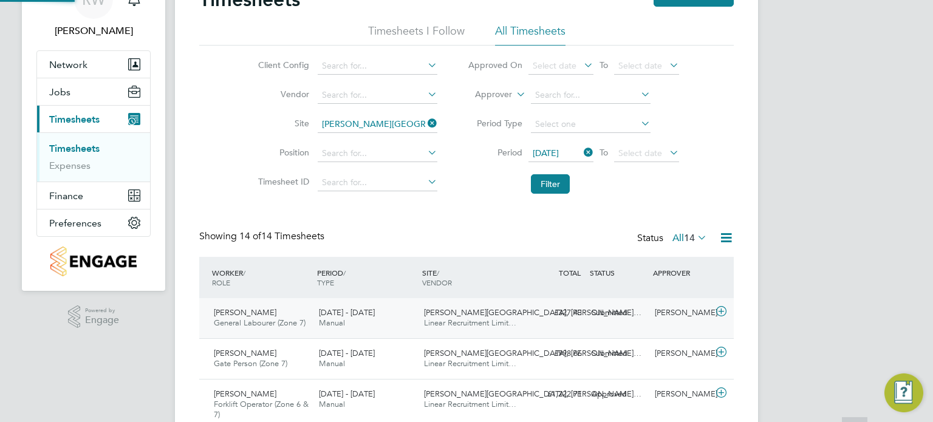
scroll to position [6, 6]
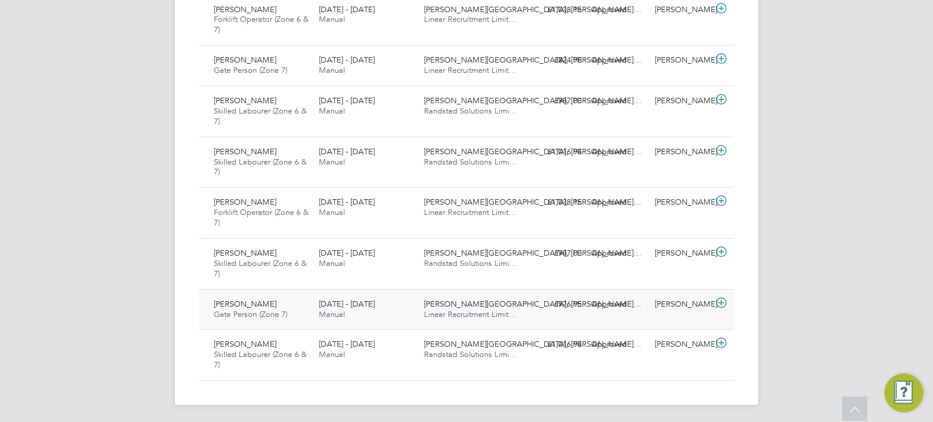
click at [465, 301] on span "Whitworth Road, Spenn…" at bounding box center [532, 304] width 217 height 10
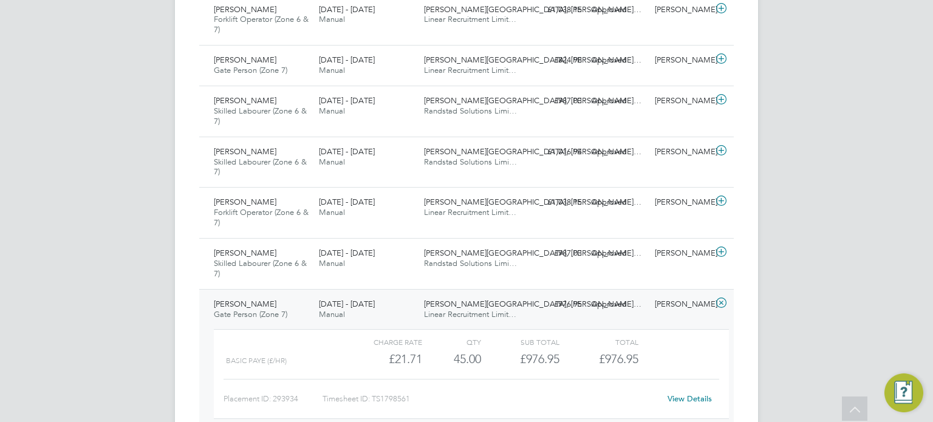
click at [681, 400] on link "View Details" at bounding box center [689, 398] width 44 height 10
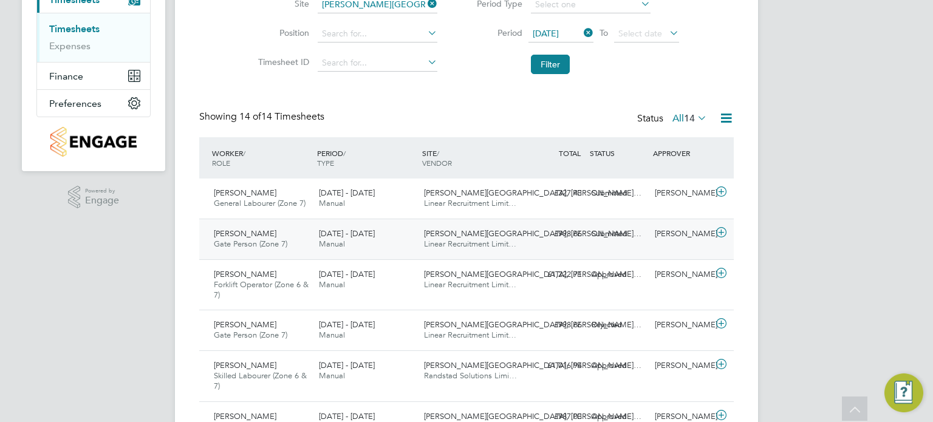
click at [455, 234] on span "Whitworth Road, Spenn…" at bounding box center [532, 233] width 217 height 10
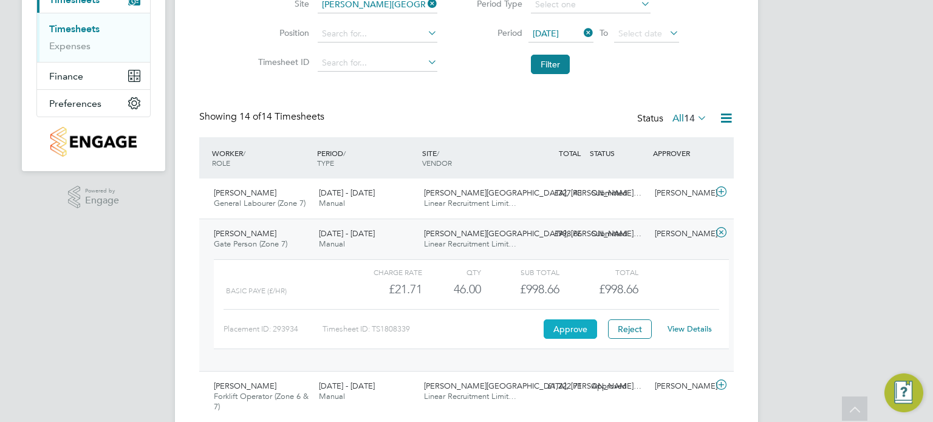
click at [561, 335] on button "Approve" at bounding box center [569, 328] width 53 height 19
click at [461, 191] on span "Whitworth Road, Spenn…" at bounding box center [532, 193] width 217 height 10
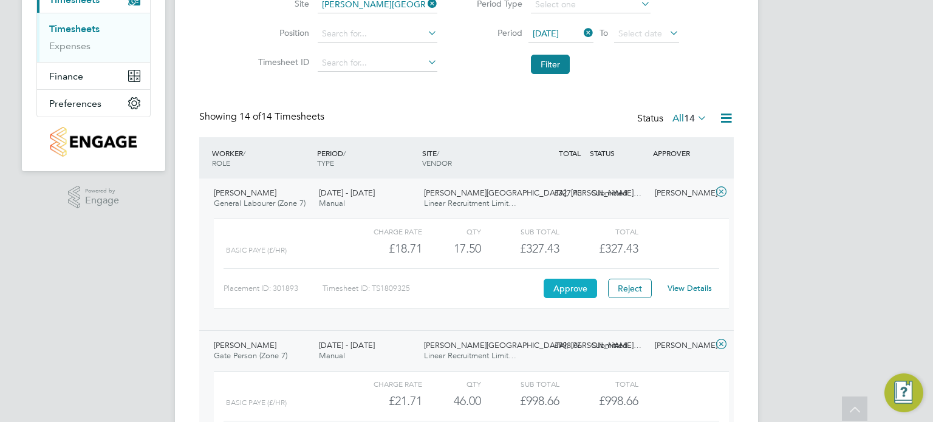
click at [571, 284] on button "Approve" at bounding box center [569, 288] width 53 height 19
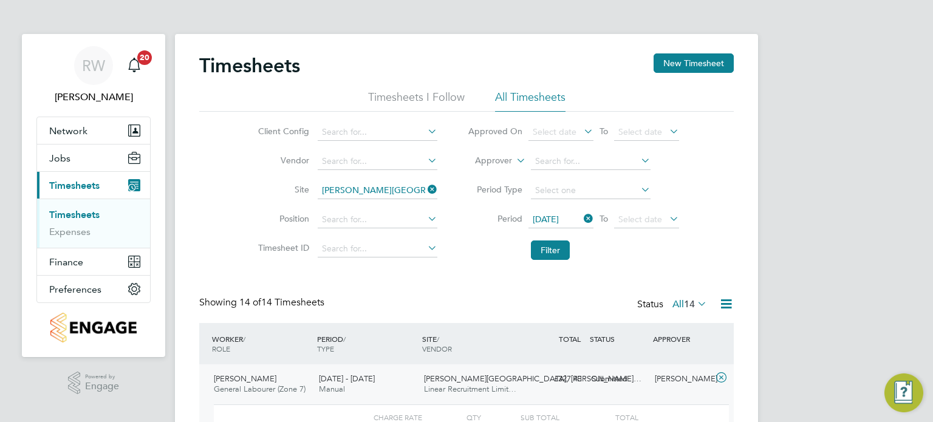
click at [425, 187] on icon at bounding box center [425, 189] width 0 height 17
click at [384, 194] on input at bounding box center [378, 190] width 120 height 17
click at [370, 220] on li "Pads tow, Bestwood" at bounding box center [377, 223] width 120 height 16
type input "Padstow, [GEOGRAPHIC_DATA]"
click at [559, 220] on span "04 Aug 2025" at bounding box center [545, 219] width 26 height 11
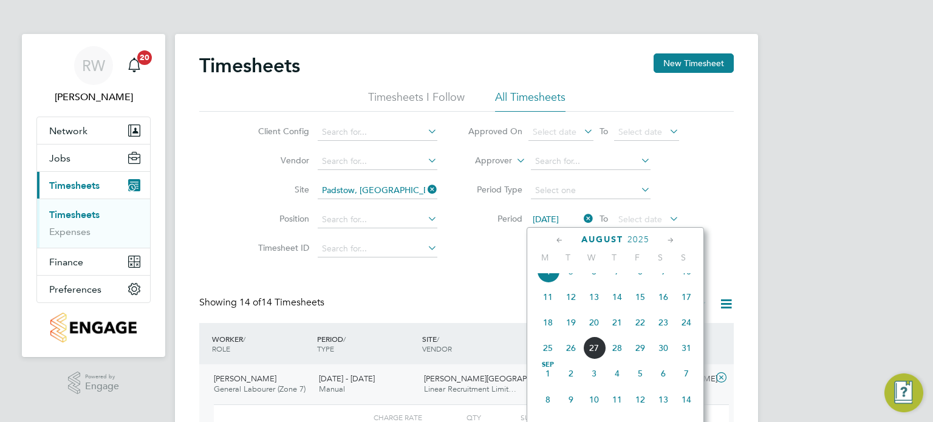
scroll to position [396, 0]
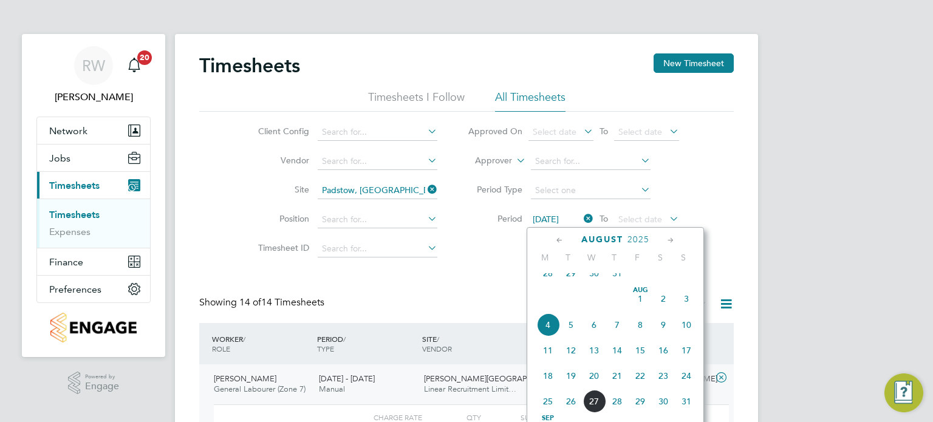
click at [550, 387] on span "18" at bounding box center [547, 375] width 23 height 23
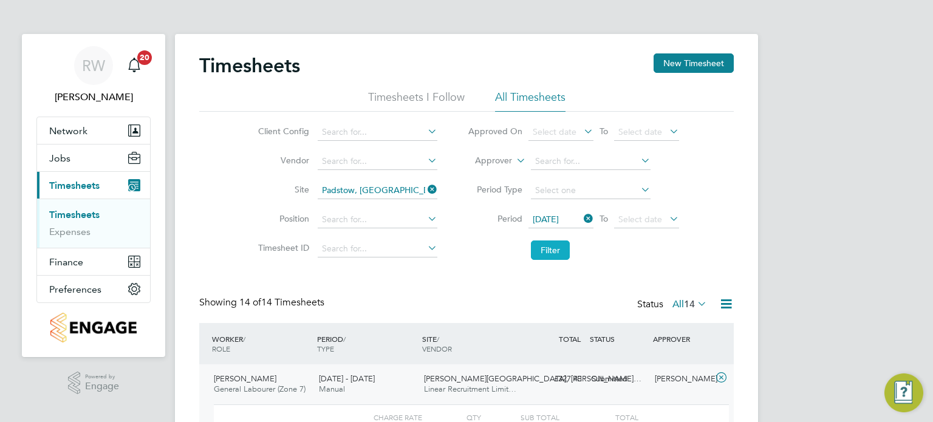
click at [556, 242] on button "Filter" at bounding box center [550, 249] width 39 height 19
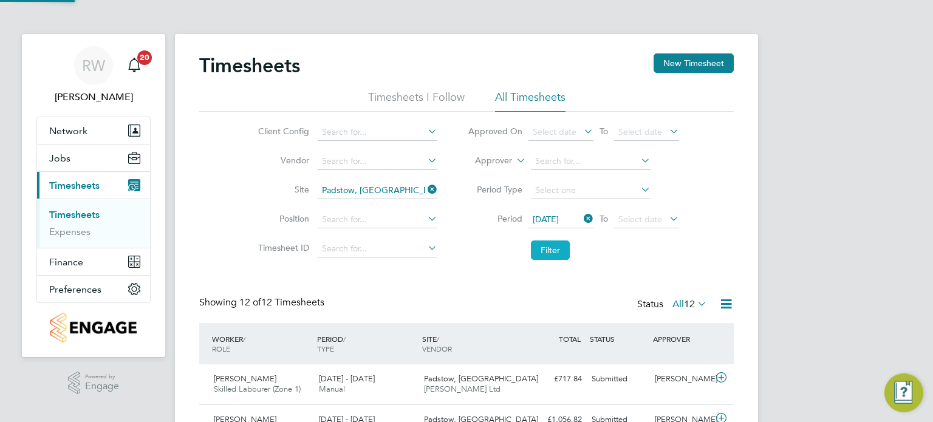
scroll to position [30, 106]
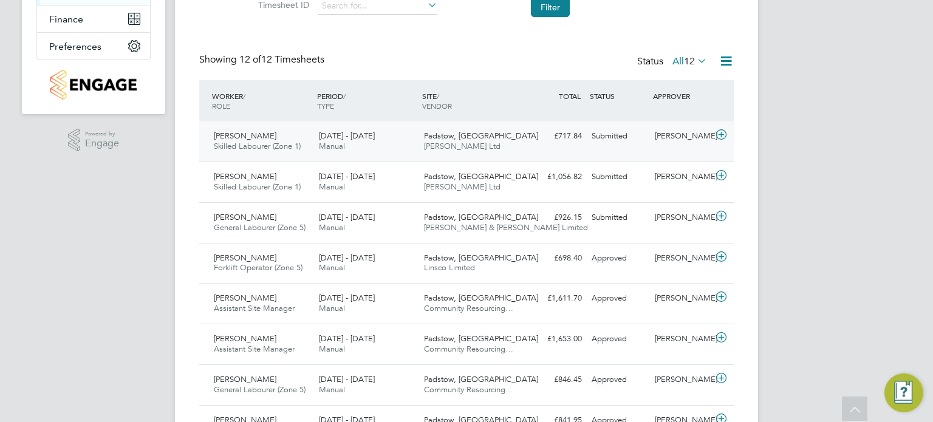
click at [421, 132] on div "Padstow, Bestwood Daniel Owen Ltd" at bounding box center [471, 141] width 105 height 30
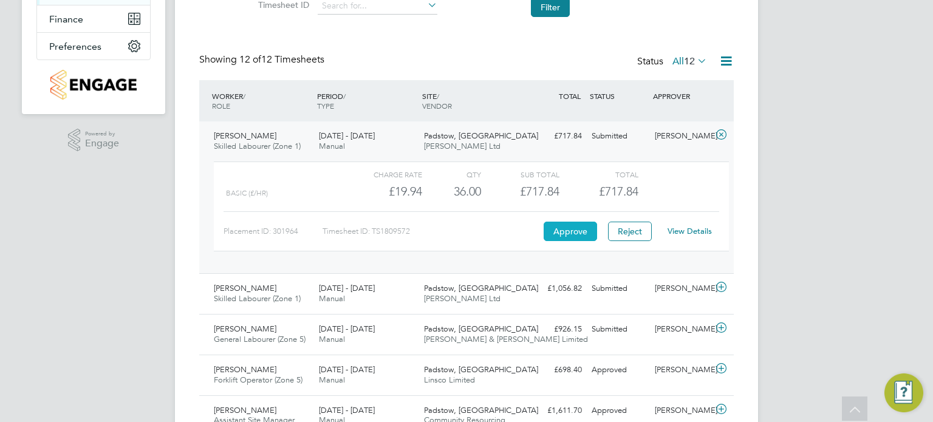
click at [561, 223] on button "Approve" at bounding box center [569, 231] width 53 height 19
click at [392, 296] on div "18 - 24 Aug 2025 Manual" at bounding box center [366, 294] width 105 height 30
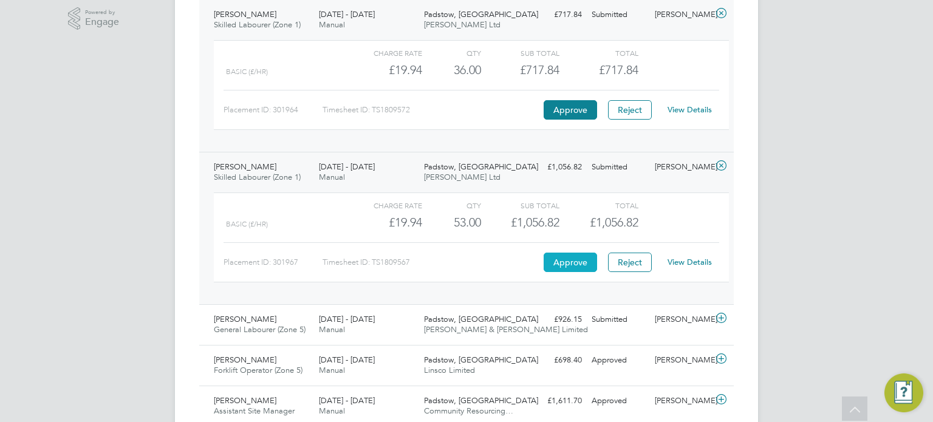
click at [565, 253] on button "Approve" at bounding box center [569, 262] width 53 height 19
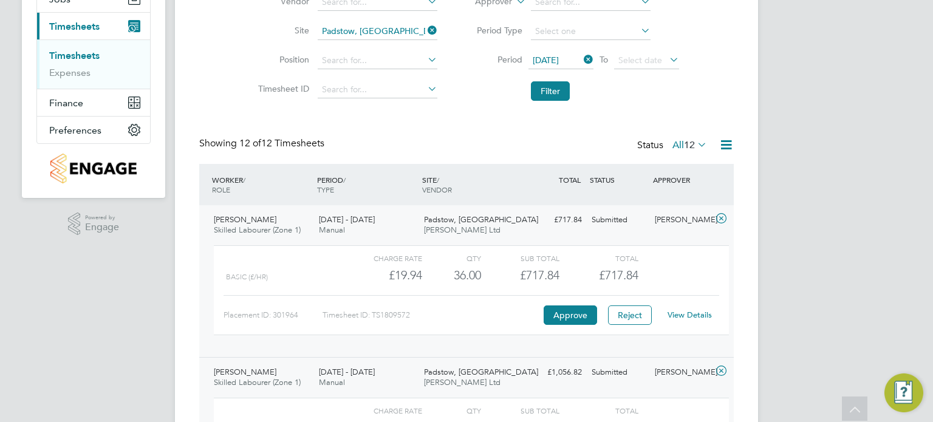
click at [559, 61] on span "18 Aug 2025" at bounding box center [545, 60] width 26 height 11
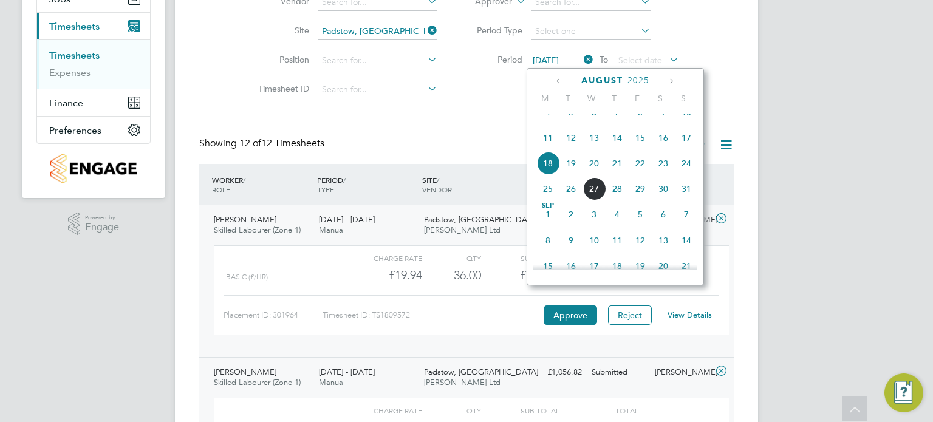
click at [545, 147] on span "11" at bounding box center [547, 137] width 23 height 23
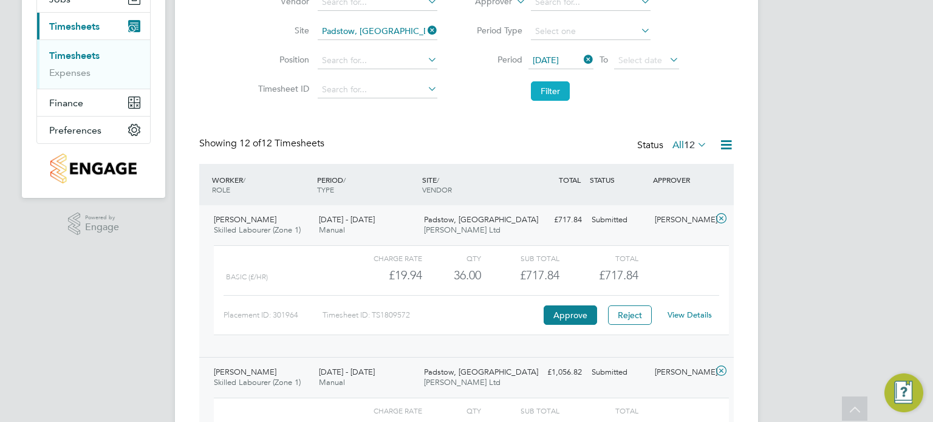
click at [549, 91] on button "Filter" at bounding box center [550, 90] width 39 height 19
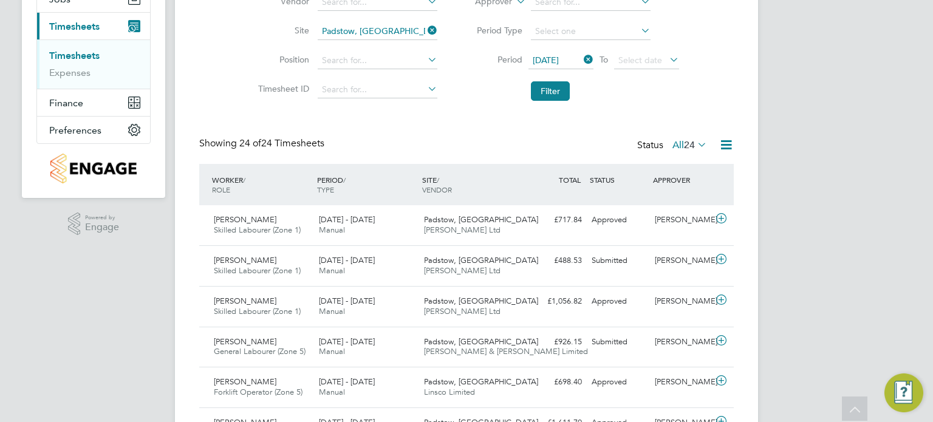
click at [684, 143] on span "24" at bounding box center [689, 145] width 11 height 12
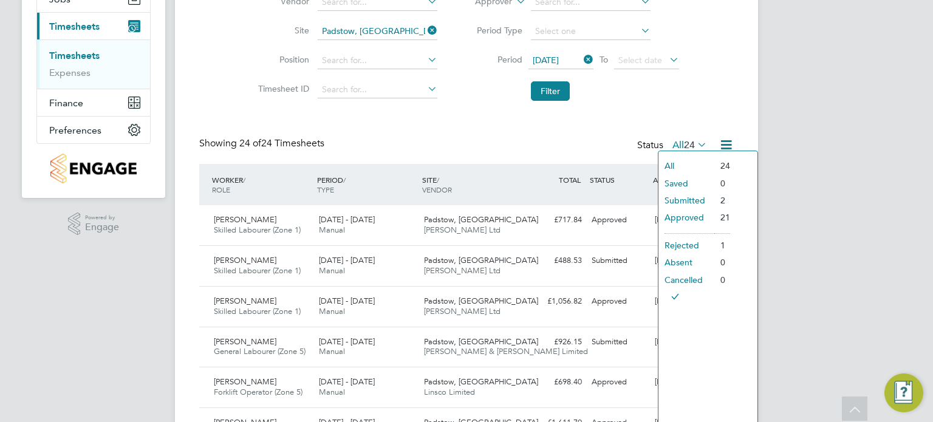
click at [676, 204] on li "Submitted" at bounding box center [686, 200] width 56 height 17
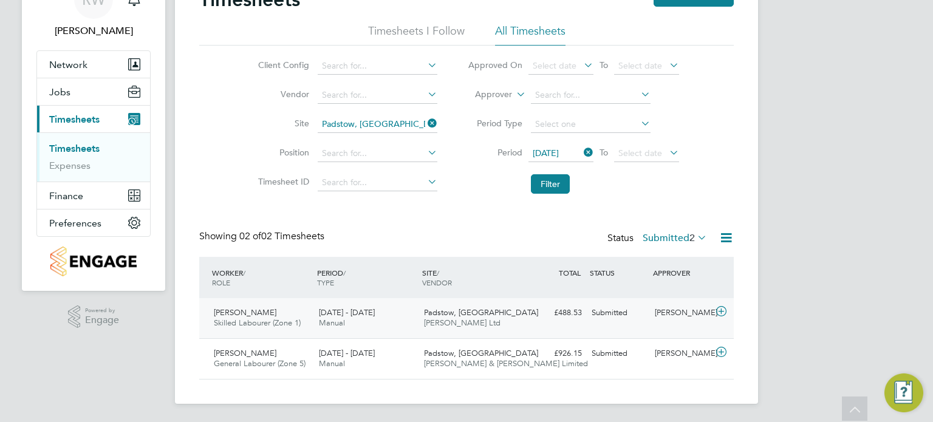
click at [441, 314] on span "Padstow, [GEOGRAPHIC_DATA]" at bounding box center [481, 312] width 114 height 10
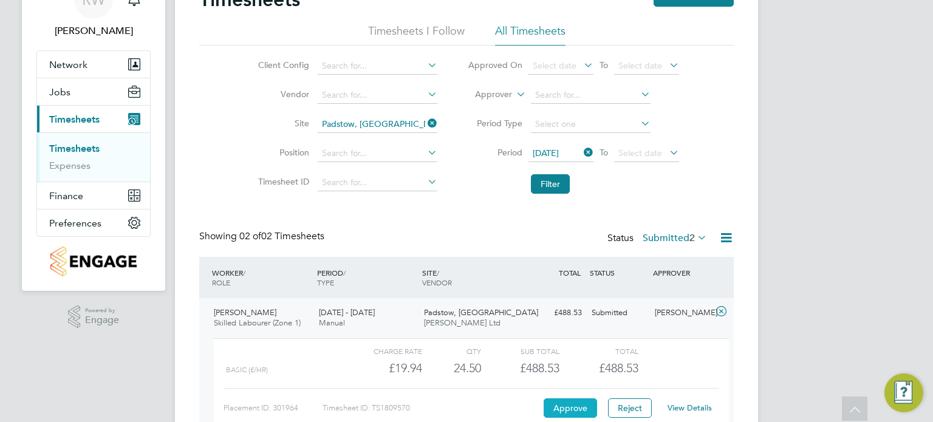
click at [564, 406] on button "Approve" at bounding box center [569, 407] width 53 height 19
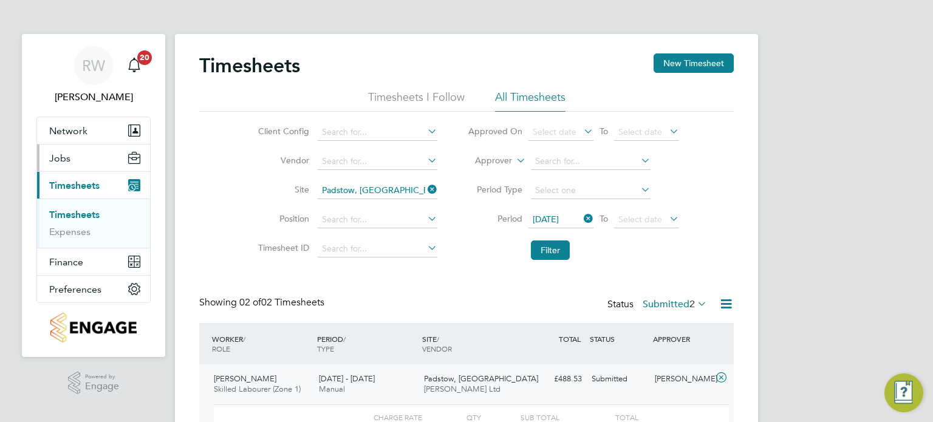
click at [69, 157] on span "Jobs" at bounding box center [59, 158] width 21 height 12
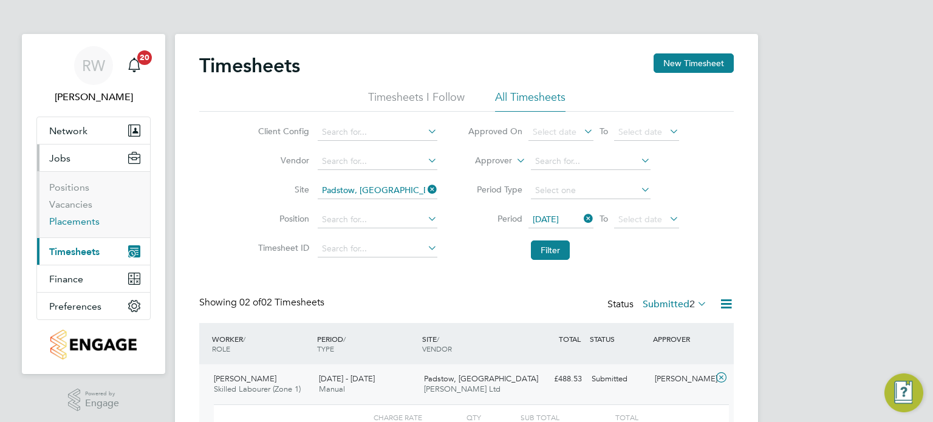
click at [66, 222] on link "Placements" at bounding box center [74, 222] width 50 height 12
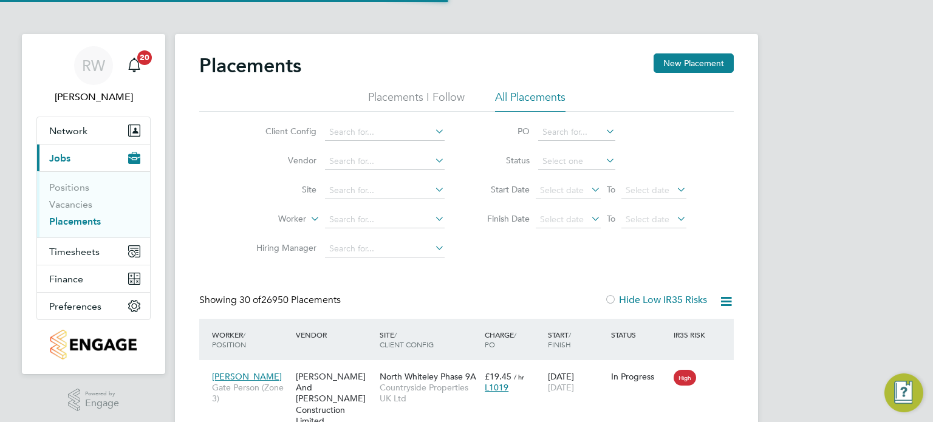
scroll to position [46, 106]
click at [364, 139] on input at bounding box center [385, 132] width 120 height 17
click at [387, 282] on li "Countryside Properties UK Ltd" at bounding box center [480, 281] width 311 height 16
type input "Countryside Properties UK Ltd"
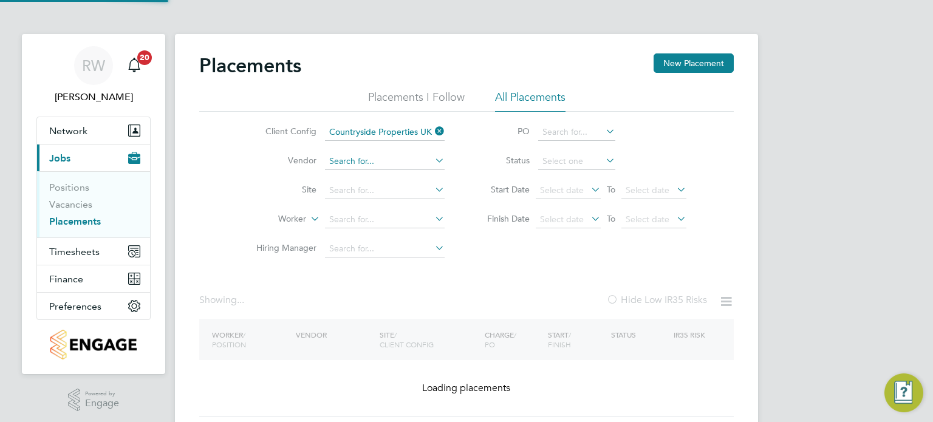
click at [364, 157] on input at bounding box center [385, 161] width 120 height 17
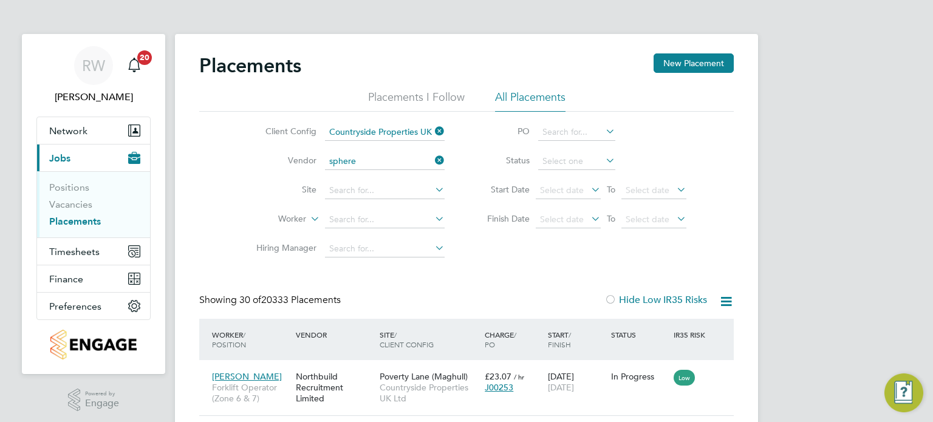
click at [373, 171] on li "Sphere Solutions Limited" at bounding box center [385, 177] width 120 height 16
type input "Sphere Solutions Limited"
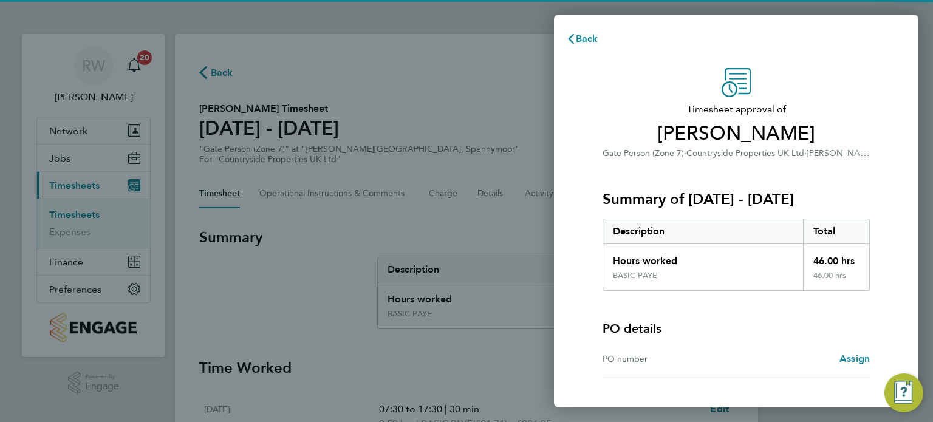
scroll to position [90, 0]
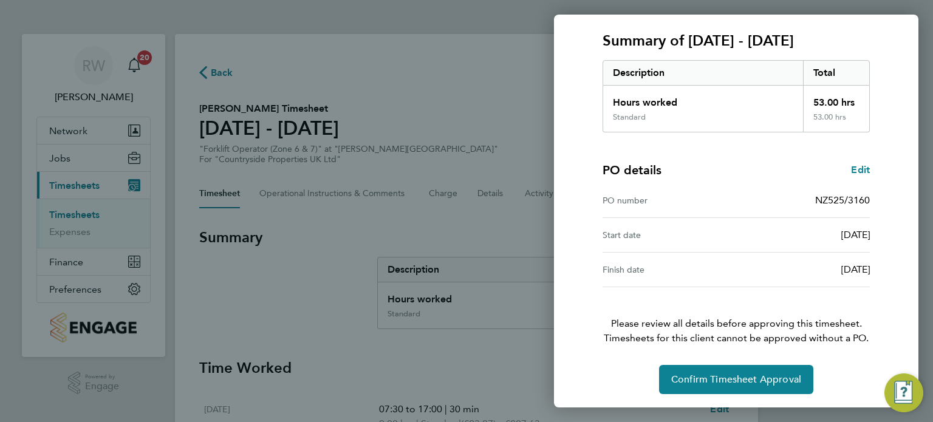
scroll to position [158, 0]
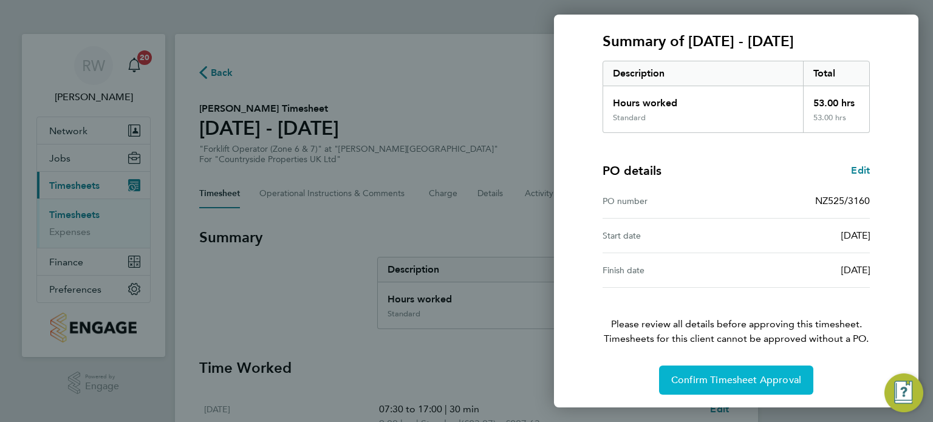
click at [704, 385] on button "Confirm Timesheet Approval" at bounding box center [736, 380] width 154 height 29
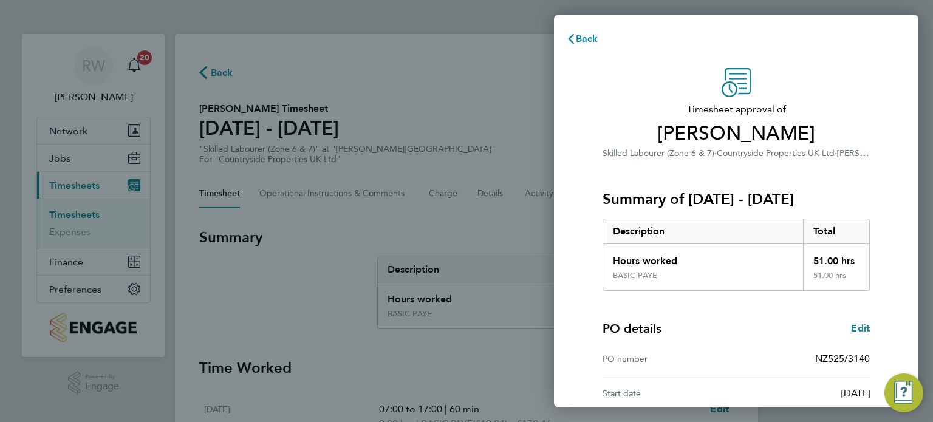
scroll to position [158, 0]
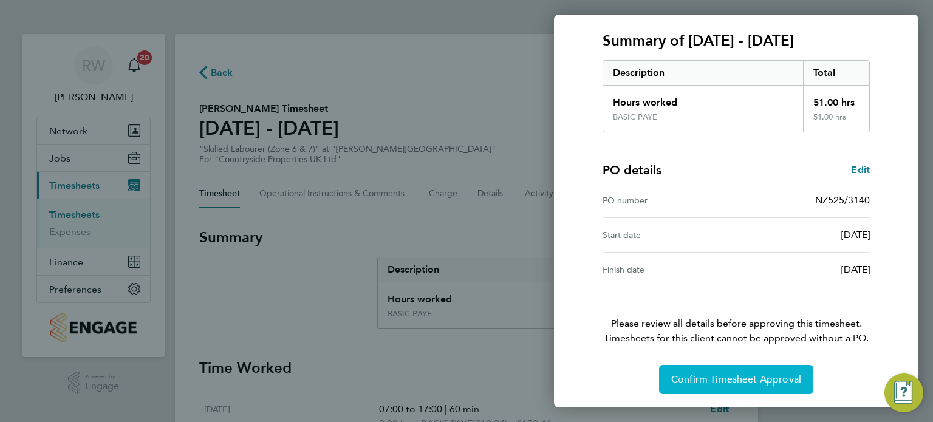
click at [703, 376] on span "Confirm Timesheet Approval" at bounding box center [736, 379] width 130 height 12
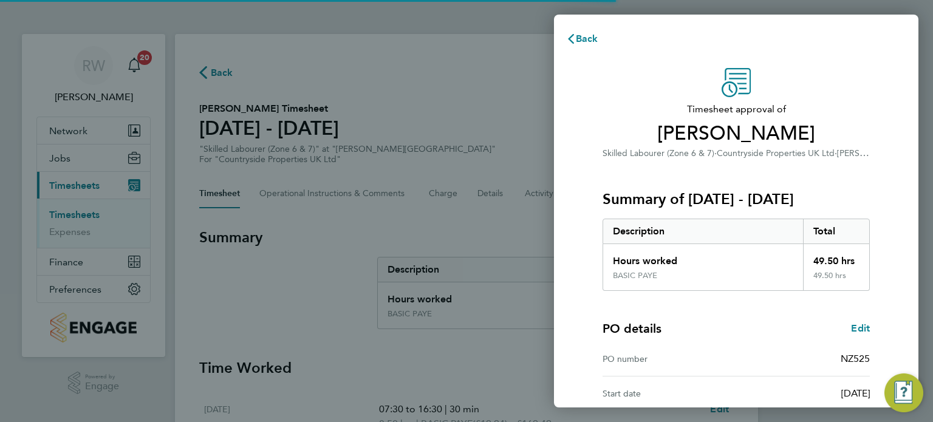
scroll to position [158, 0]
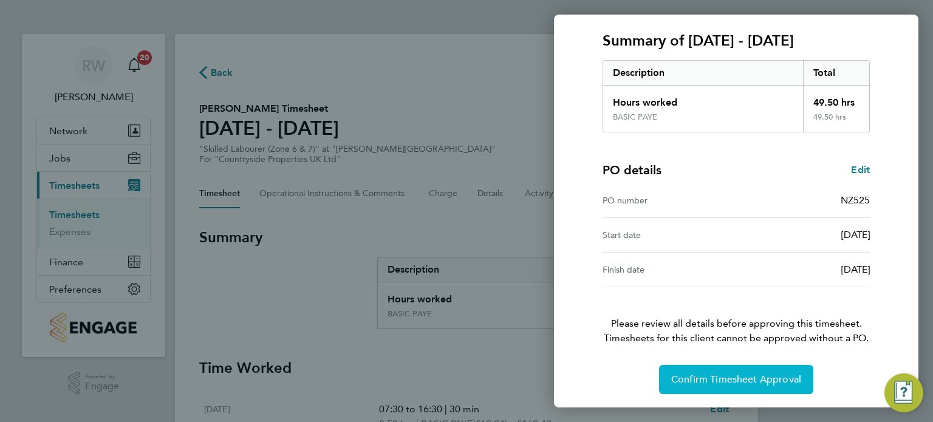
click at [687, 380] on span "Confirm Timesheet Approval" at bounding box center [736, 379] width 130 height 12
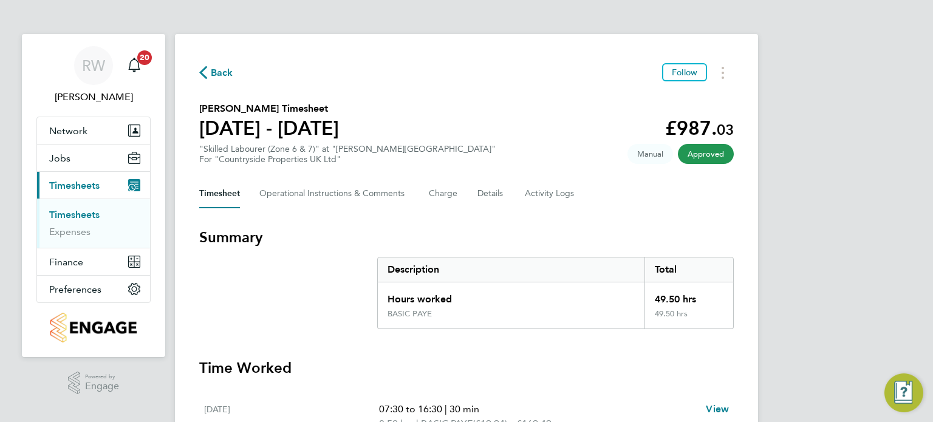
click at [519, 192] on div "Timesheet Operational Instructions & Comments Charge Details Activity Logs" at bounding box center [466, 193] width 534 height 29
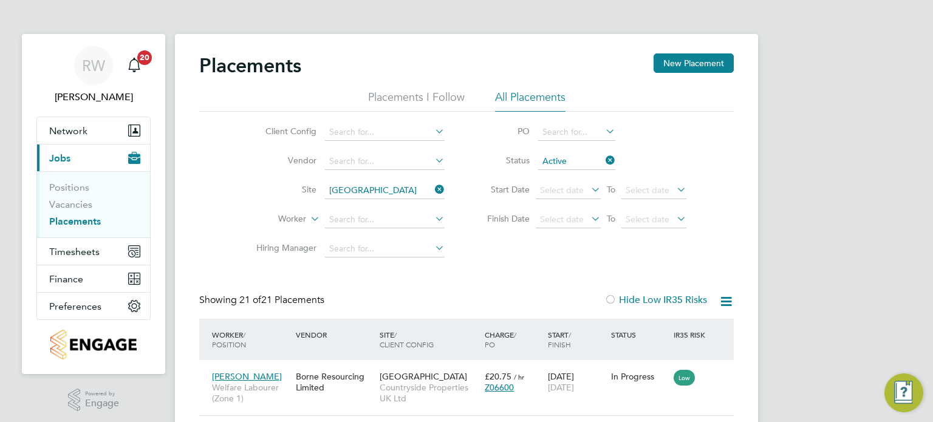
click at [80, 223] on link "Placements" at bounding box center [75, 222] width 52 height 12
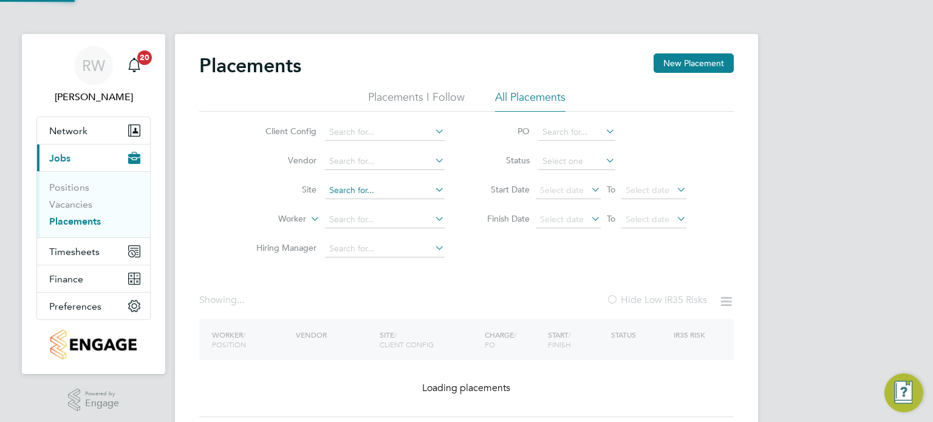
click at [418, 195] on input at bounding box center [385, 190] width 120 height 17
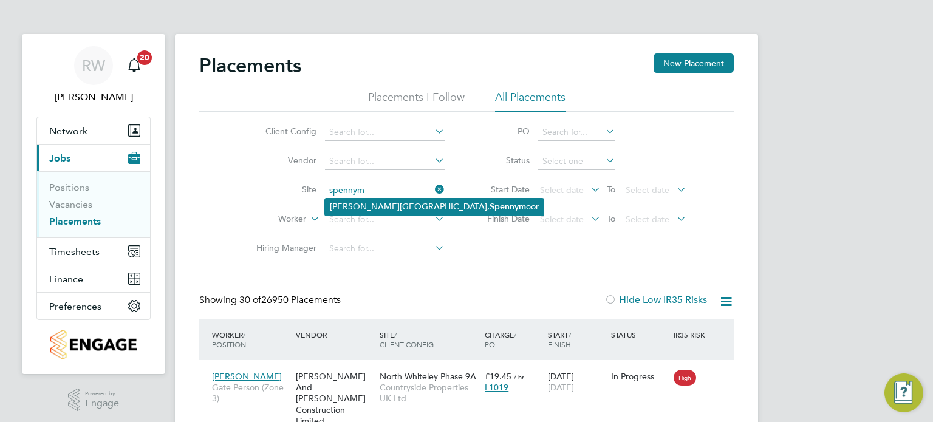
click at [489, 209] on b "Spennym" at bounding box center [507, 207] width 36 height 10
type input "[PERSON_NAME][GEOGRAPHIC_DATA]"
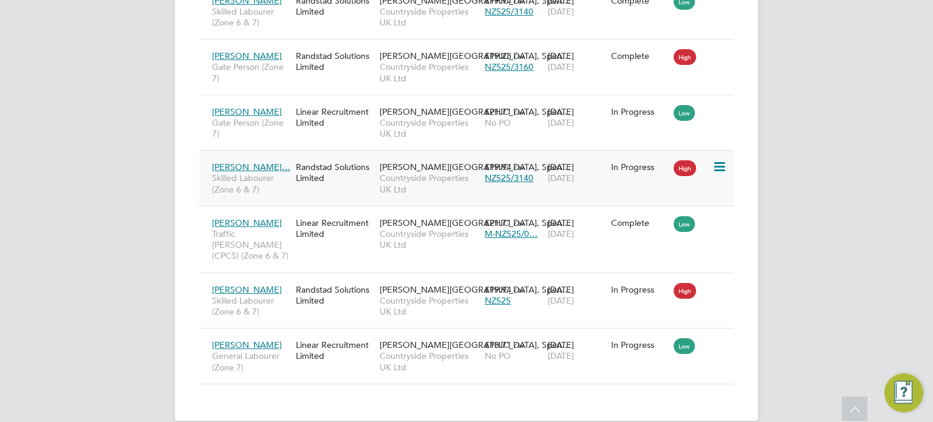
scroll to position [432, 0]
click at [549, 294] on span "28 Sep 2025" at bounding box center [561, 299] width 26 height 11
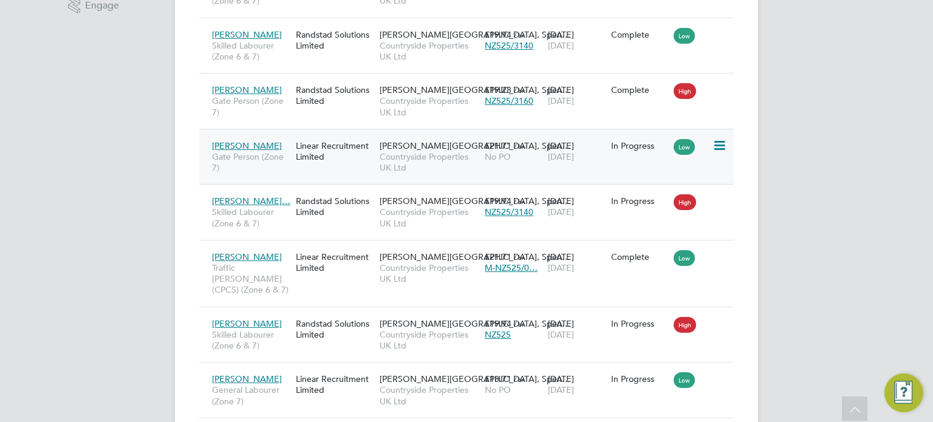
scroll to position [396, 0]
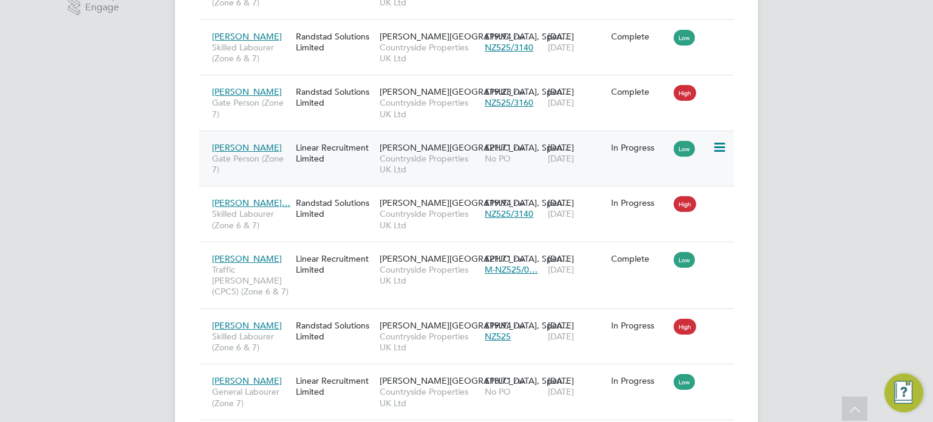
click at [432, 157] on span "Countryside Properties UK Ltd" at bounding box center [428, 164] width 99 height 22
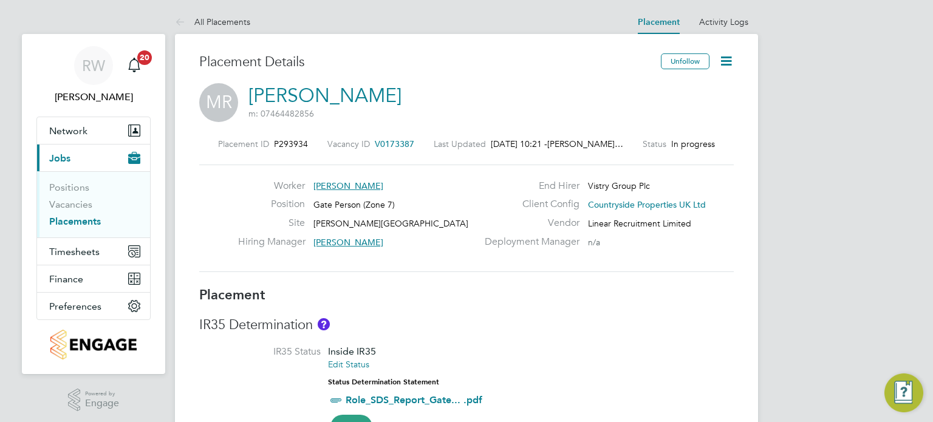
click at [724, 53] on icon at bounding box center [725, 60] width 15 height 15
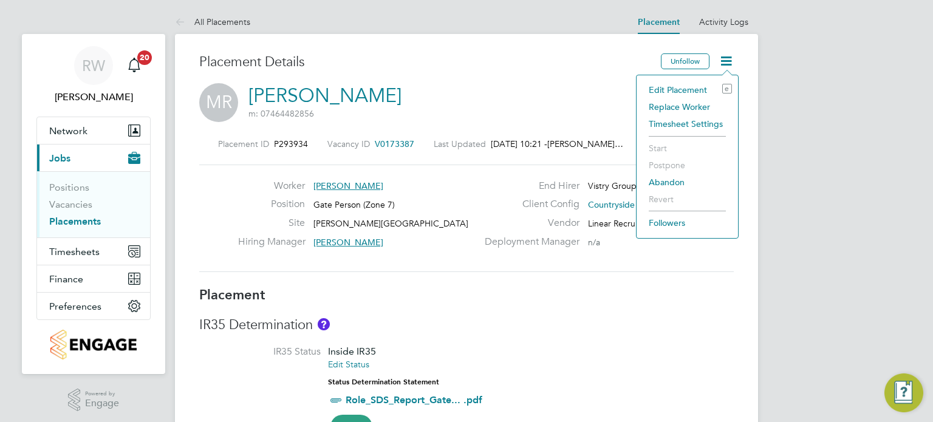
click at [692, 87] on li "Edit Placement e" at bounding box center [686, 89] width 89 height 17
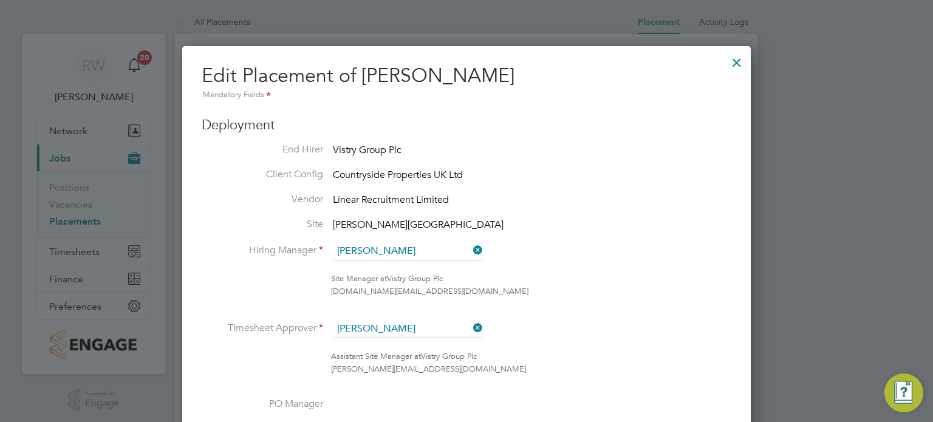
click at [732, 61] on div at bounding box center [737, 60] width 22 height 22
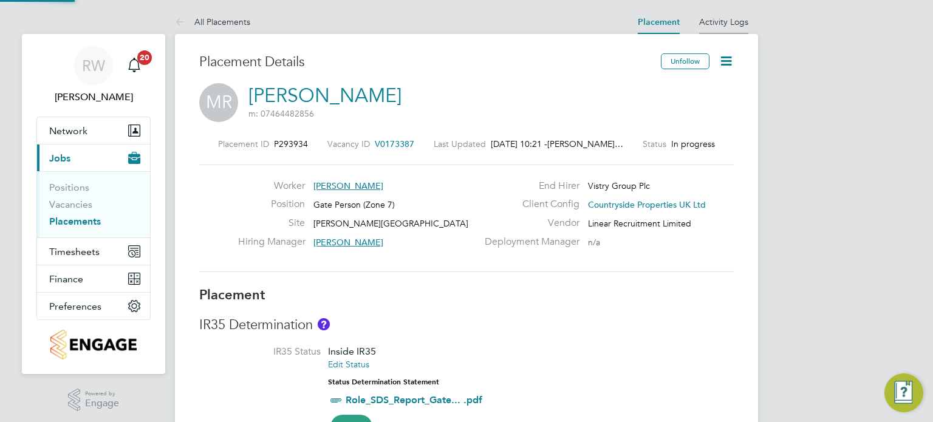
click at [729, 17] on link "Activity Logs" at bounding box center [723, 21] width 49 height 11
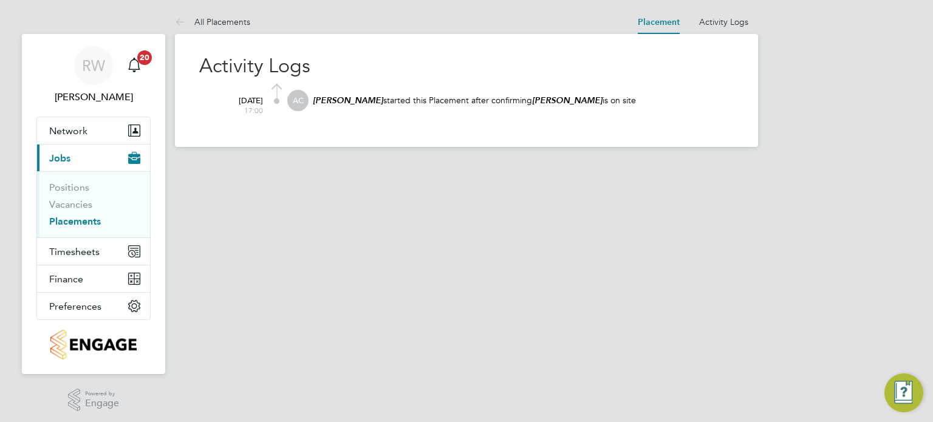
click at [667, 26] on link "Placement" at bounding box center [659, 22] width 42 height 10
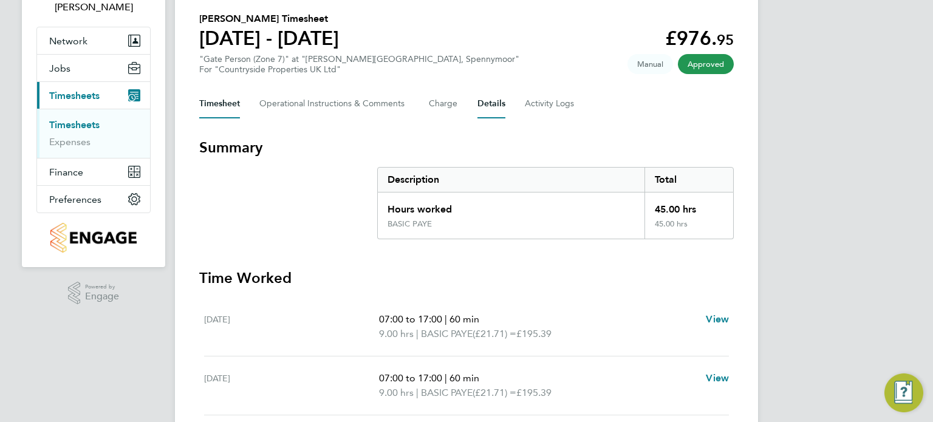
scroll to position [90, 0]
click at [482, 110] on button "Details" at bounding box center [491, 103] width 28 height 29
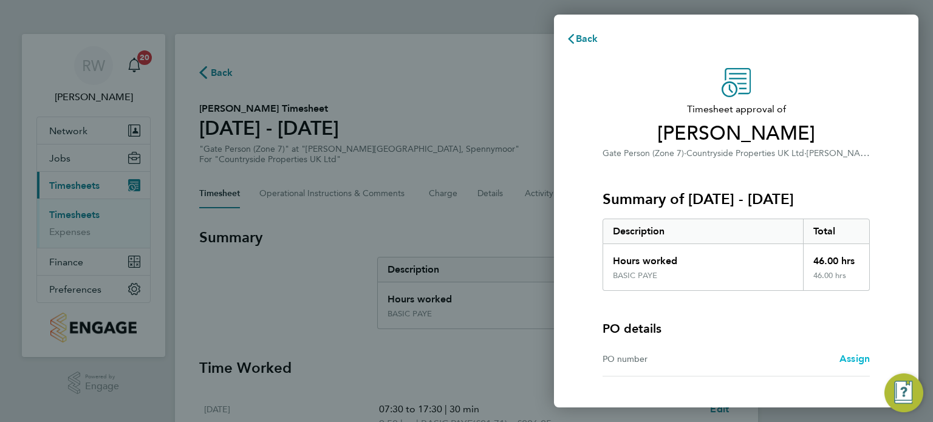
click at [851, 354] on span "Assign" at bounding box center [854, 359] width 30 height 12
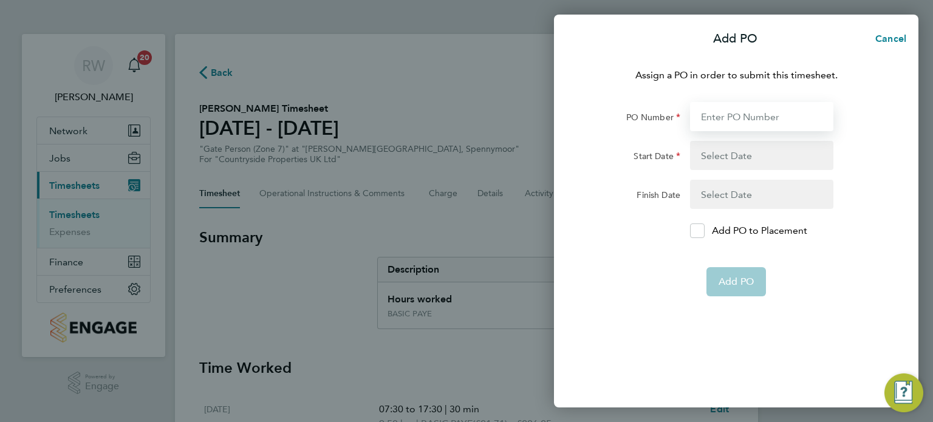
click at [746, 116] on input "PO Number" at bounding box center [761, 116] width 143 height 29
type input "NZ525"
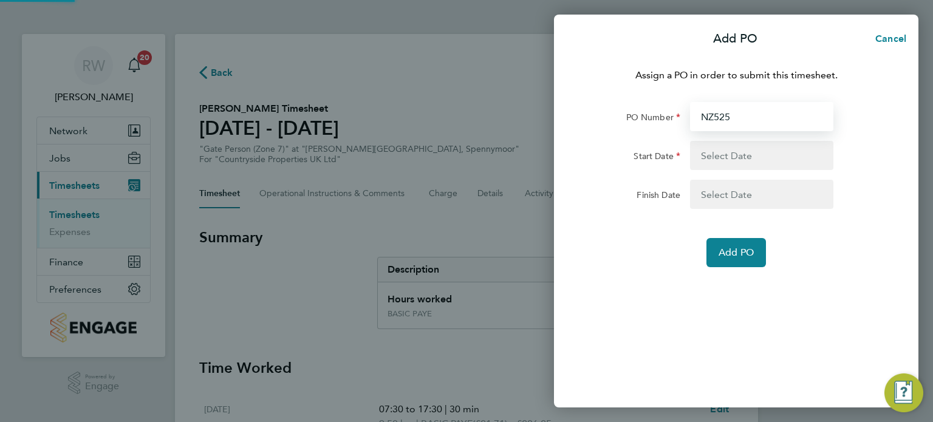
type input "[DATE]"
type input "NZ525"
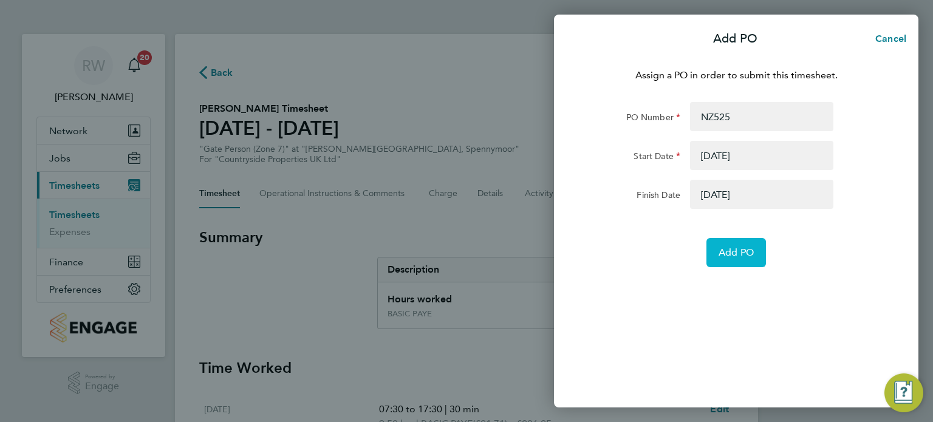
click at [748, 252] on span "Add PO" at bounding box center [735, 253] width 35 height 12
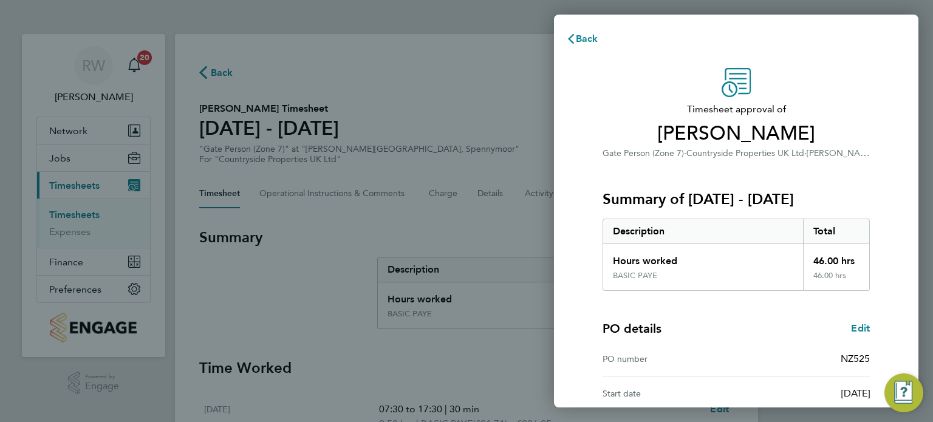
scroll to position [158, 0]
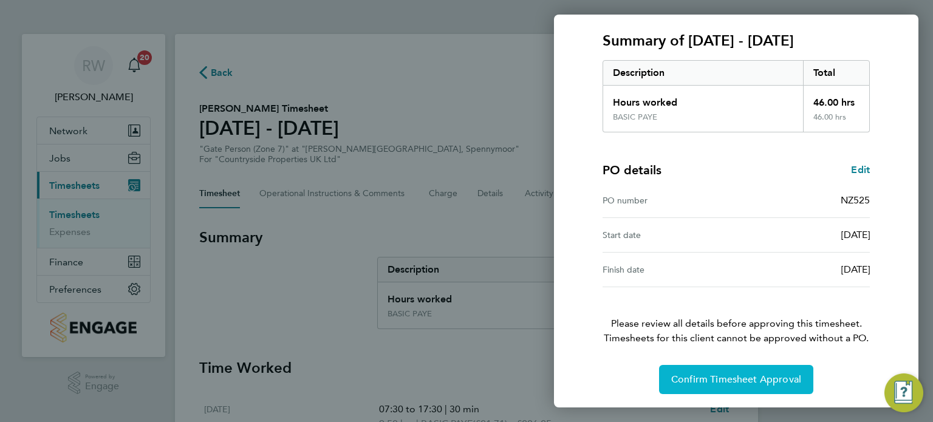
click at [743, 378] on span "Confirm Timesheet Approval" at bounding box center [736, 379] width 130 height 12
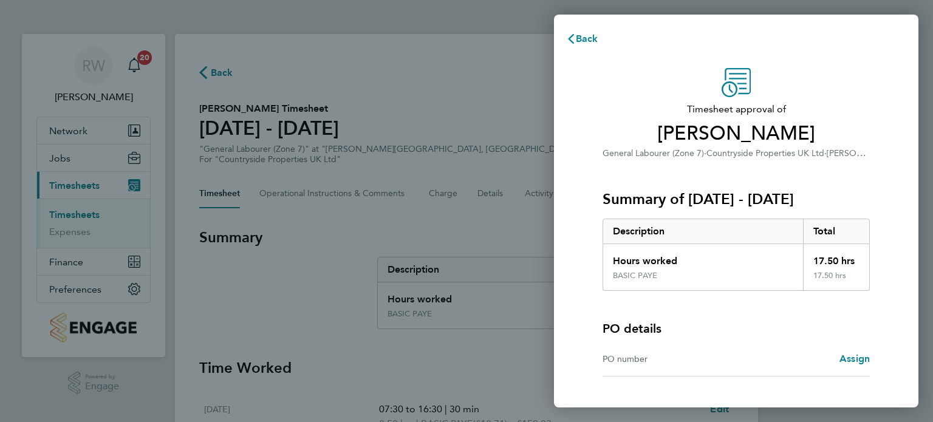
scroll to position [90, 0]
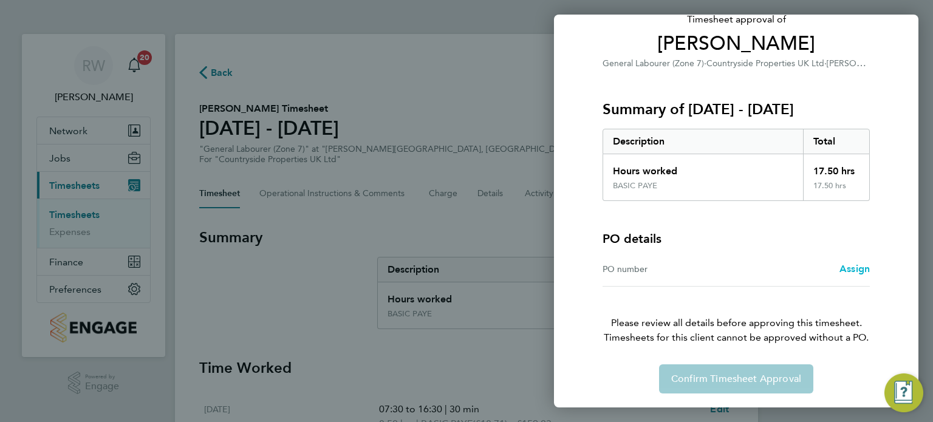
click at [855, 266] on span "Assign" at bounding box center [854, 269] width 30 height 12
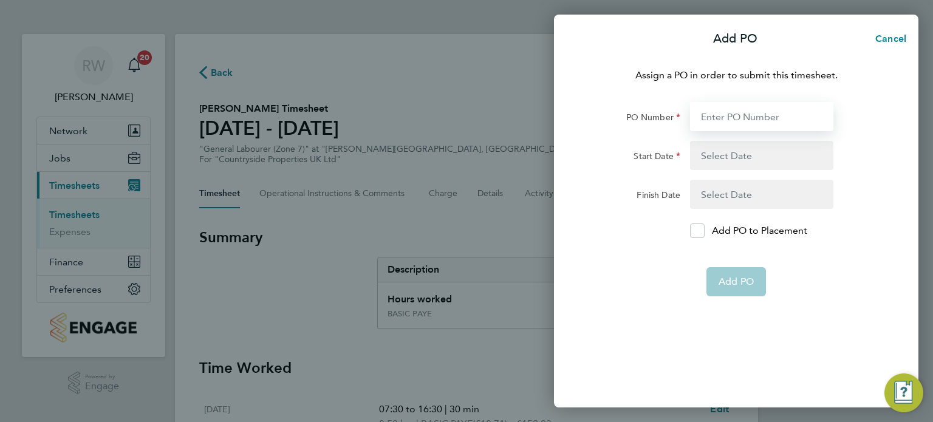
click at [738, 126] on input "PO Number" at bounding box center [761, 116] width 143 height 29
paste input "[PERSON_NAME][EMAIL_ADDRESS][PERSON_NAME][DOMAIN_NAME]"
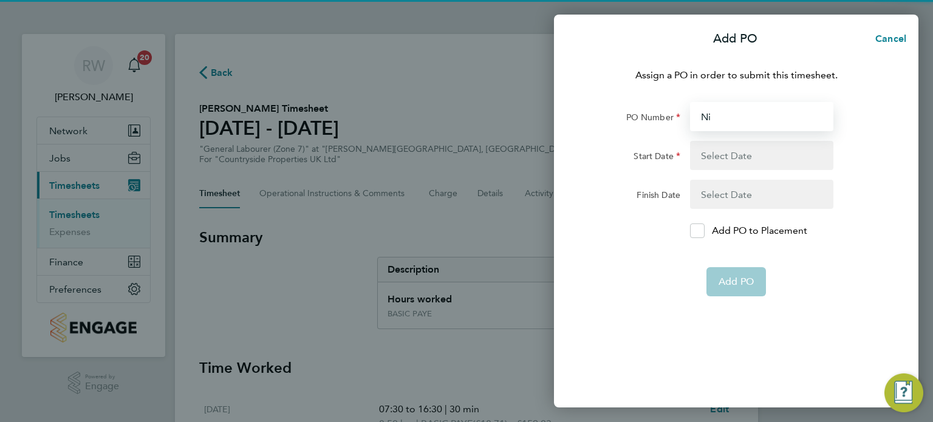
type input "N"
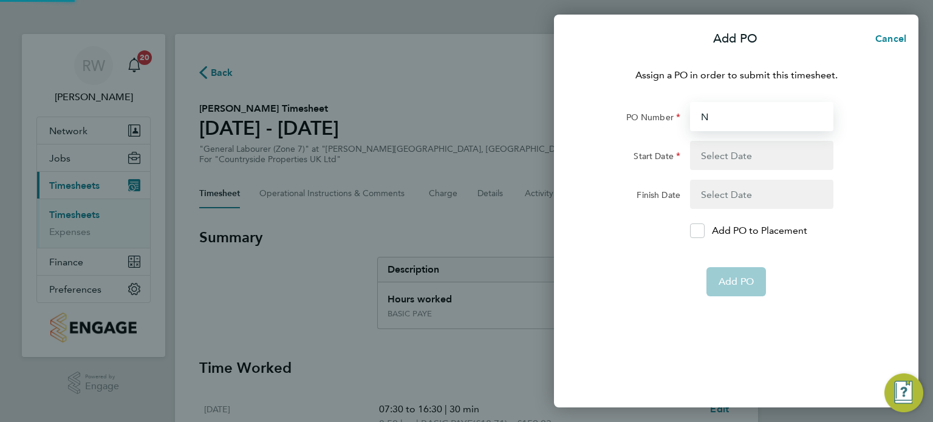
type input "Nz"
type input "5"
type input "NZ"
type input "NZ525"
type input "[DATE]"
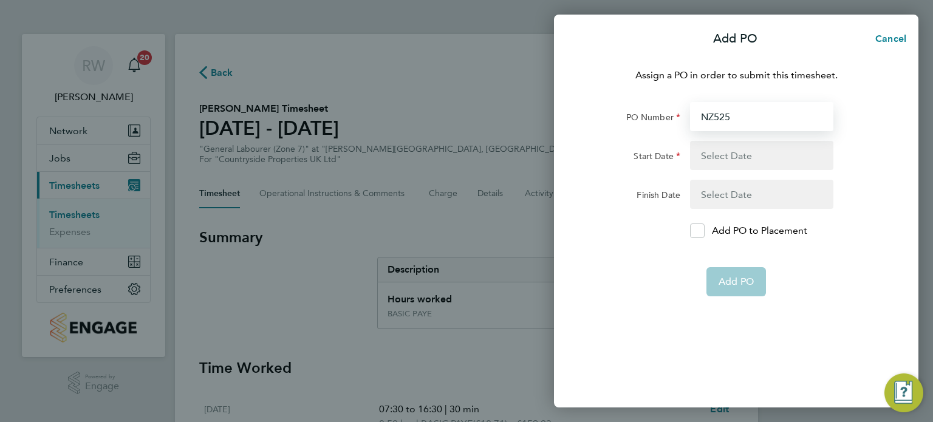
type input "[DATE]"
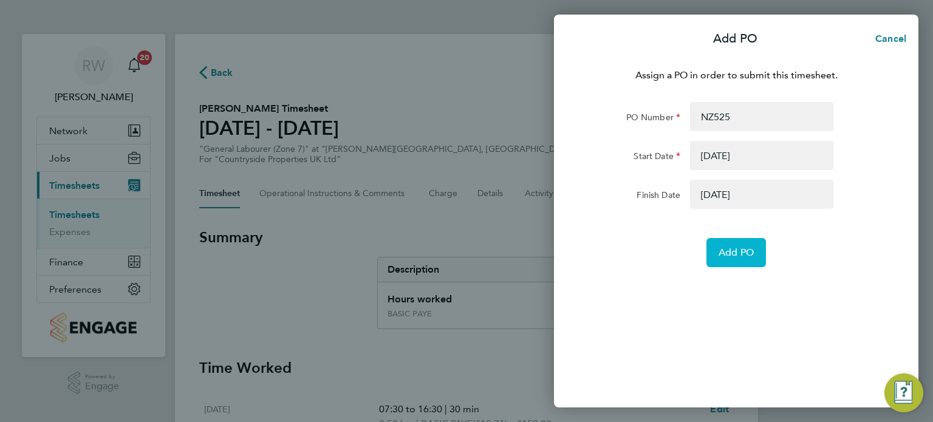
click at [736, 254] on span "Add PO" at bounding box center [735, 253] width 35 height 12
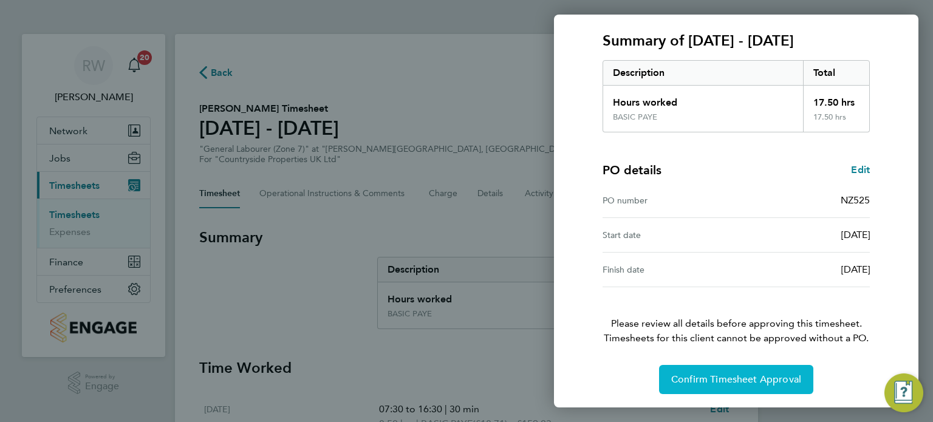
scroll to position [158, 0]
click at [706, 384] on span "Confirm Timesheet Approval" at bounding box center [736, 380] width 130 height 12
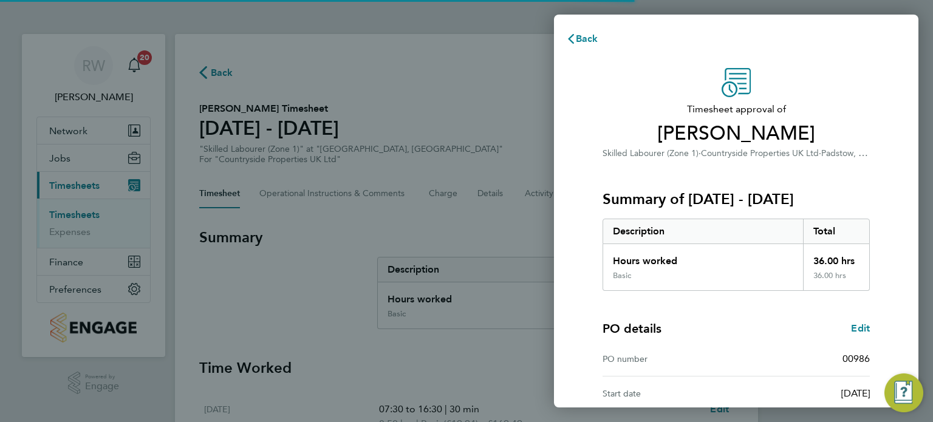
scroll to position [158, 0]
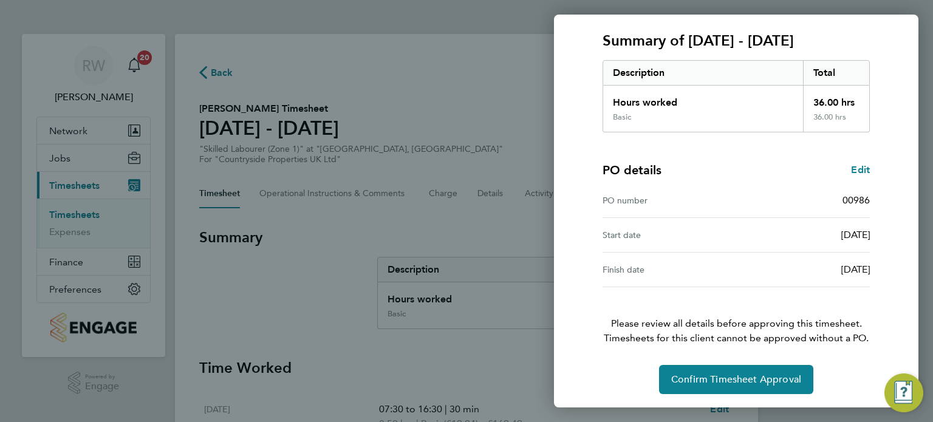
click at [682, 353] on div "Timesheet approval of Stuart Johnston Skilled Labourer (Zone 1) · Countryside P…" at bounding box center [736, 152] width 296 height 485
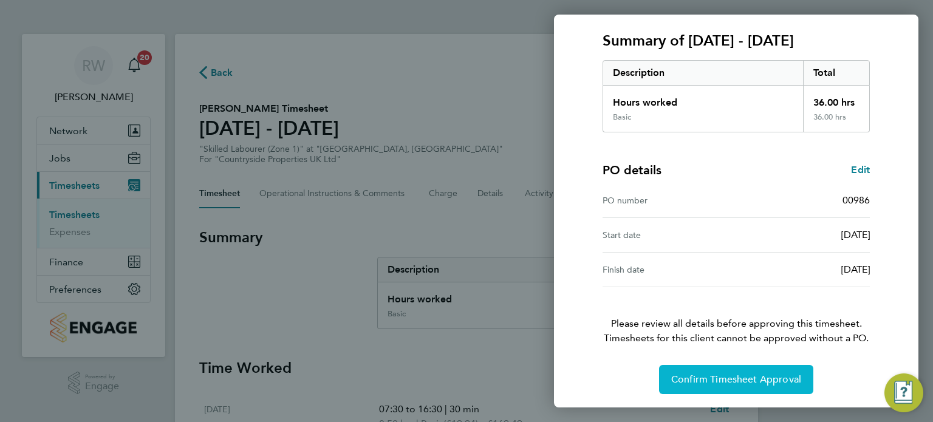
click at [690, 378] on span "Confirm Timesheet Approval" at bounding box center [736, 379] width 130 height 12
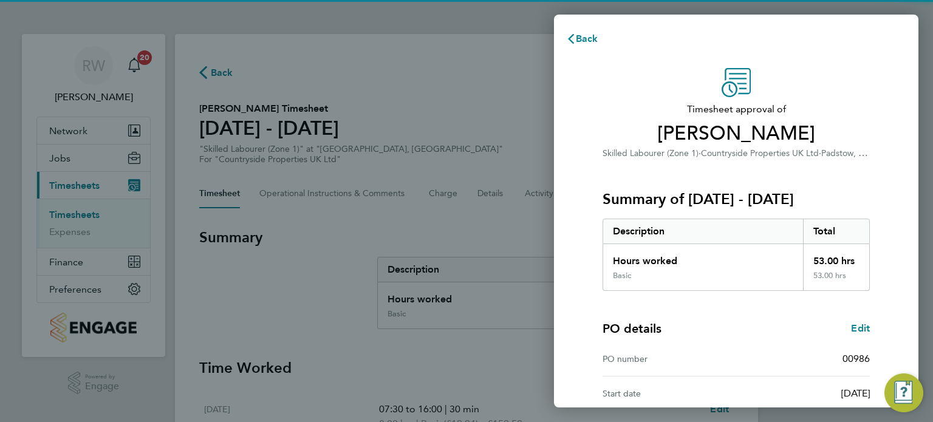
scroll to position [158, 0]
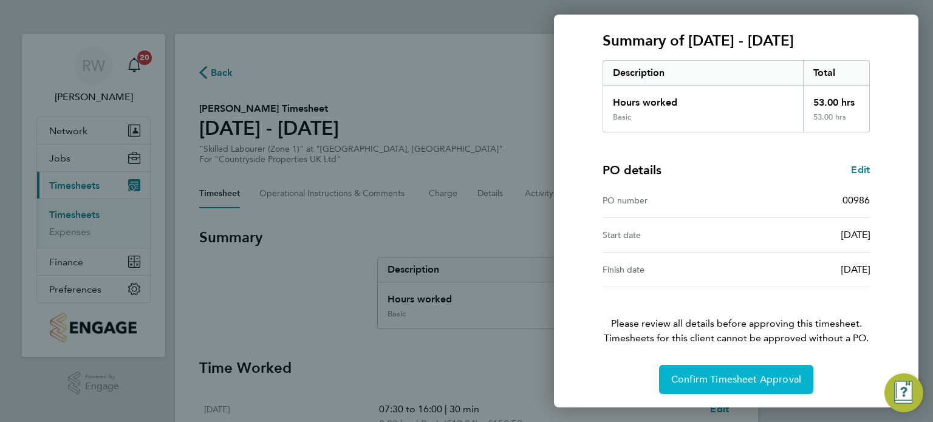
click at [690, 375] on span "Confirm Timesheet Approval" at bounding box center [736, 379] width 130 height 12
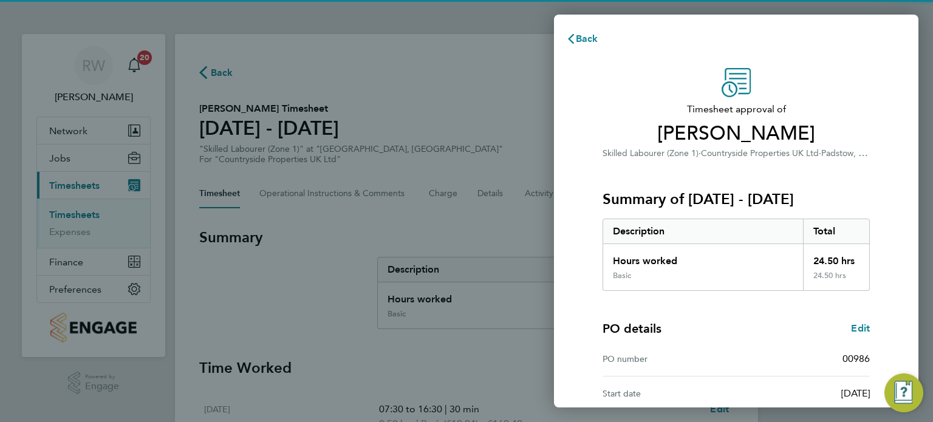
scroll to position [158, 0]
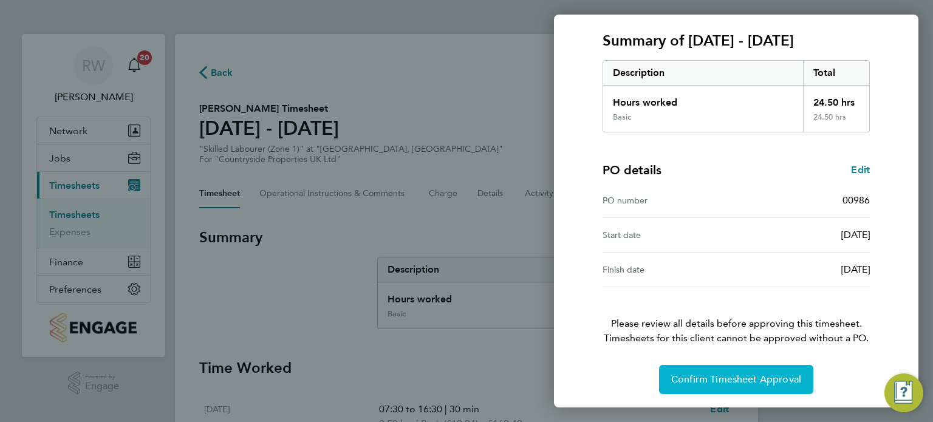
click at [678, 379] on span "Confirm Timesheet Approval" at bounding box center [736, 379] width 130 height 12
